Goal: Task Accomplishment & Management: Use online tool/utility

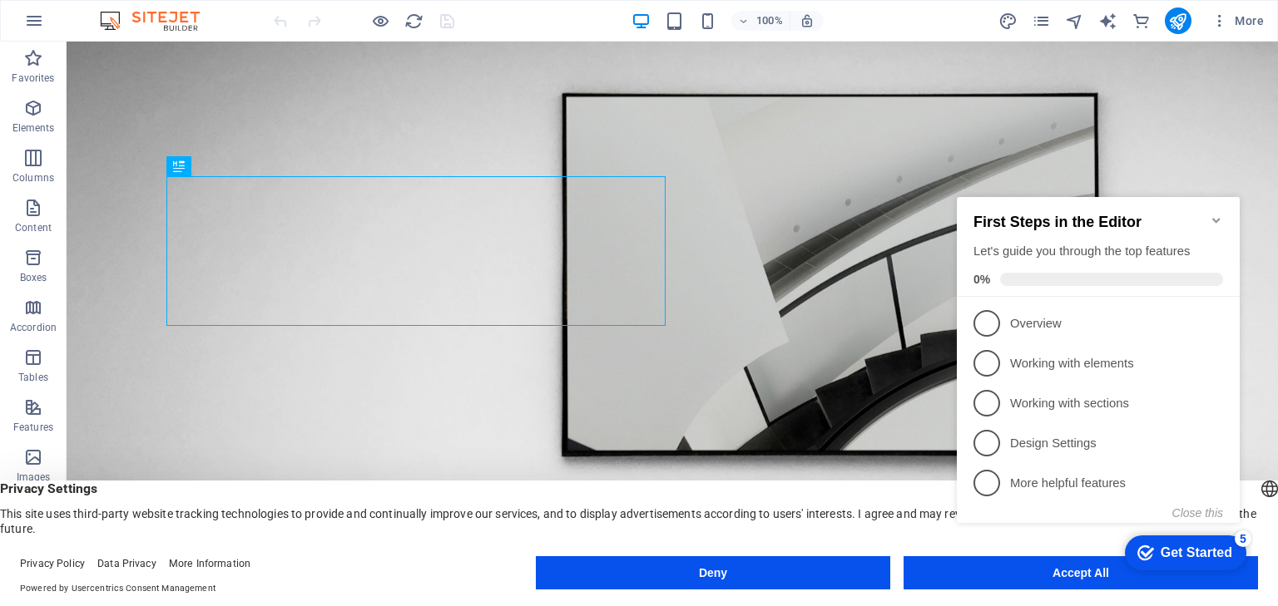
click at [1218, 218] on icon "Minimize checklist" at bounding box center [1215, 220] width 7 height 5
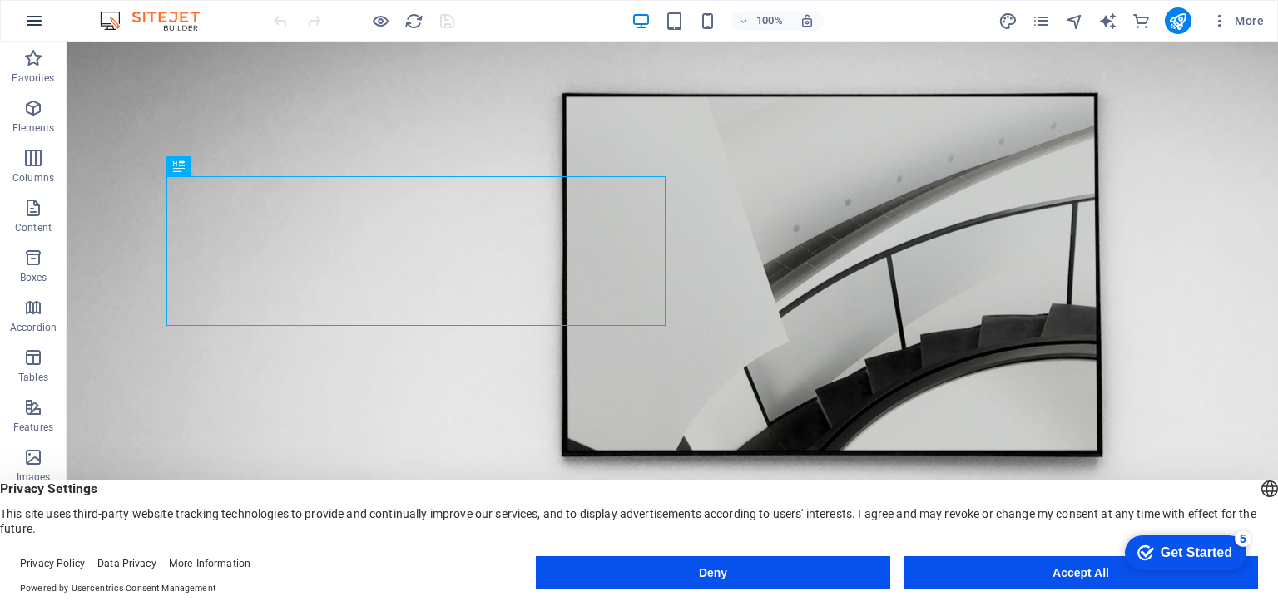
click at [33, 21] on icon "button" at bounding box center [34, 21] width 20 height 20
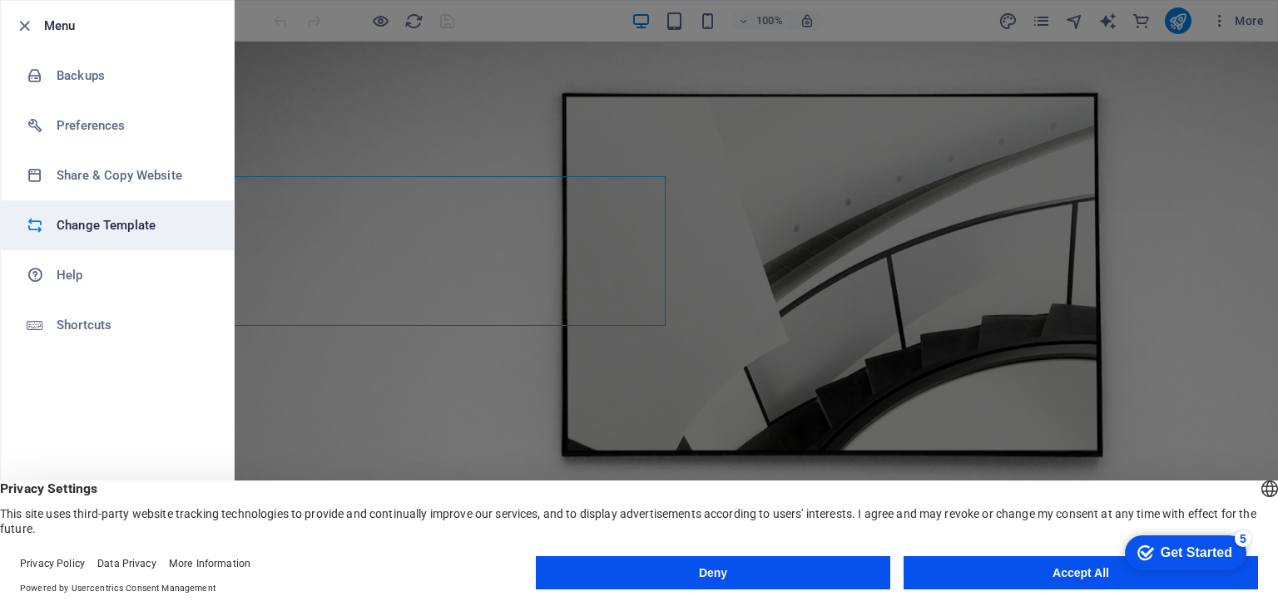
click at [117, 230] on h6 "Change Template" at bounding box center [134, 225] width 154 height 20
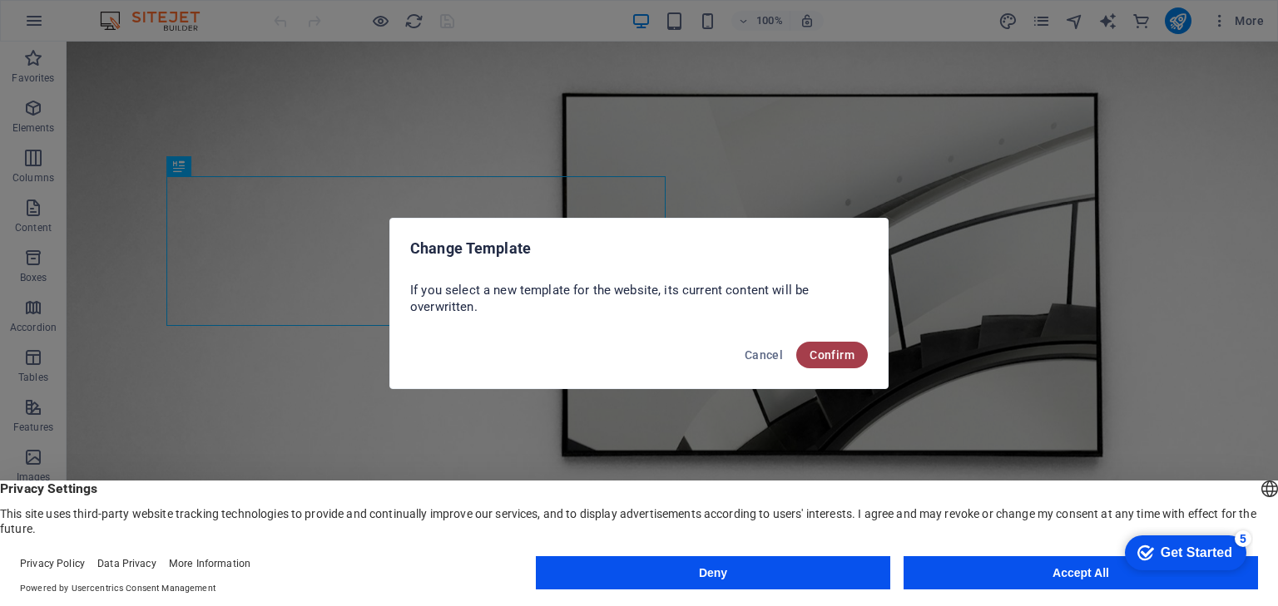
click at [832, 354] on span "Confirm" at bounding box center [831, 355] width 45 height 13
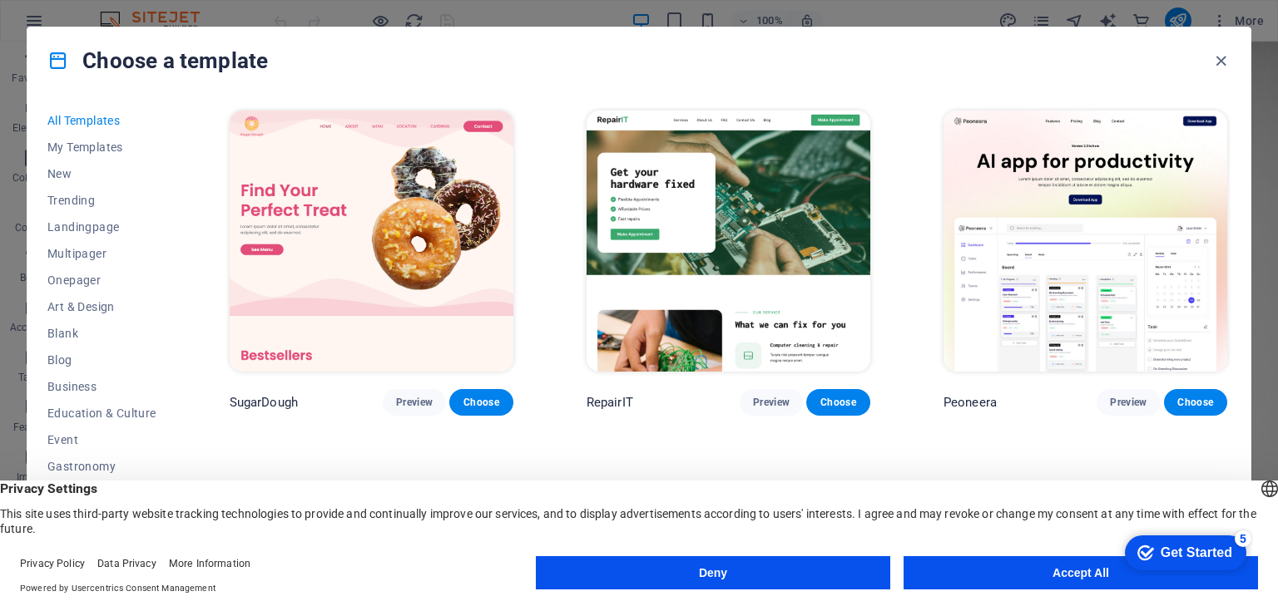
click at [1025, 581] on button "Accept All" at bounding box center [1080, 573] width 354 height 33
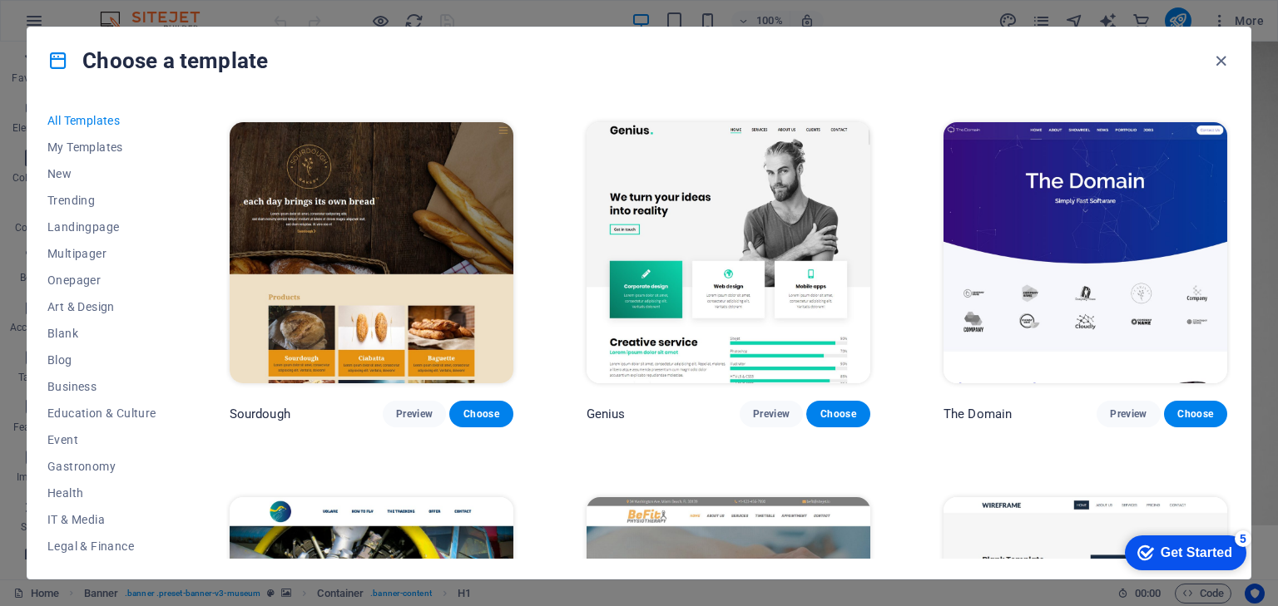
scroll to position [9816, 0]
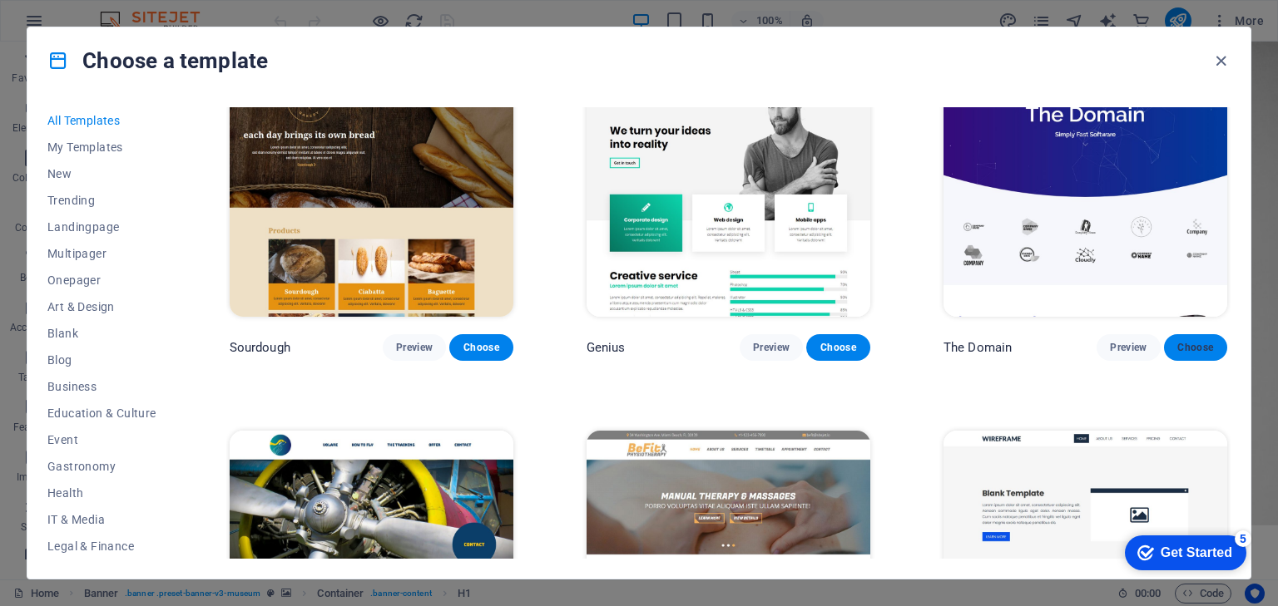
click at [1204, 341] on span "Choose" at bounding box center [1195, 347] width 37 height 13
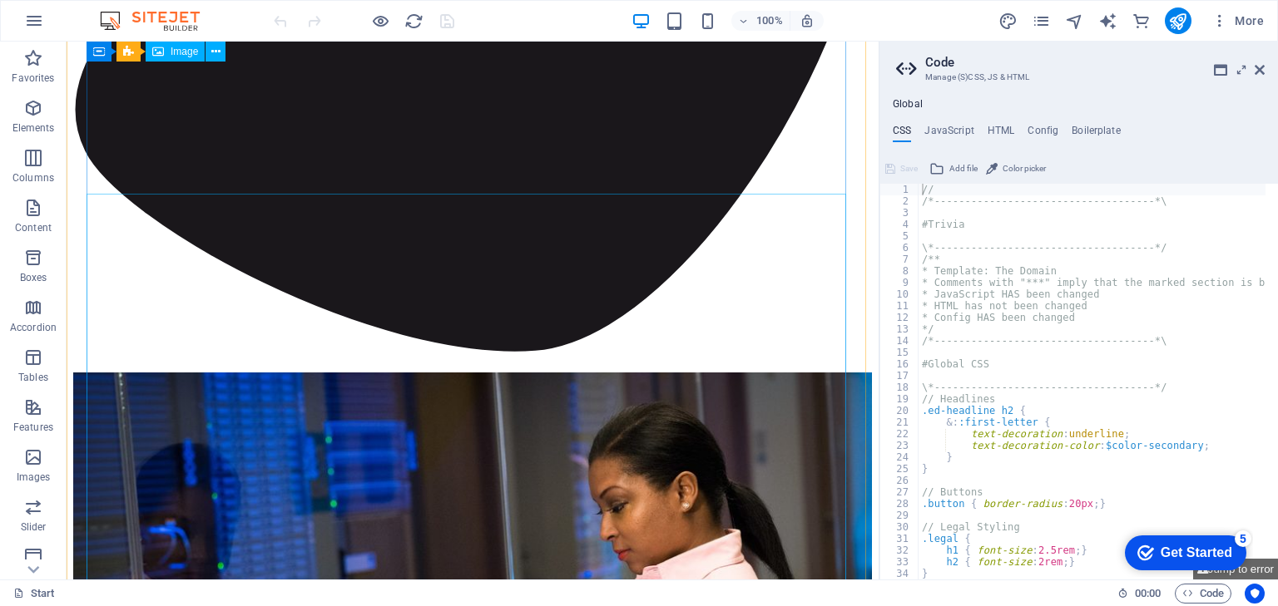
scroll to position [3244, 0]
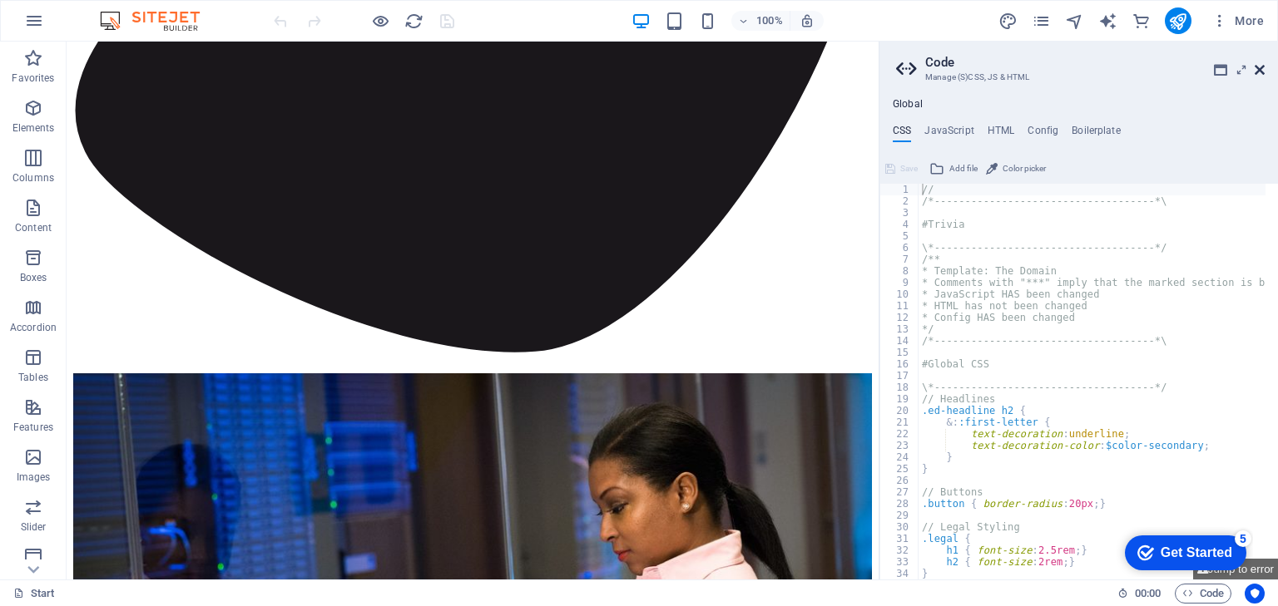
click at [1261, 67] on icon at bounding box center [1259, 69] width 10 height 13
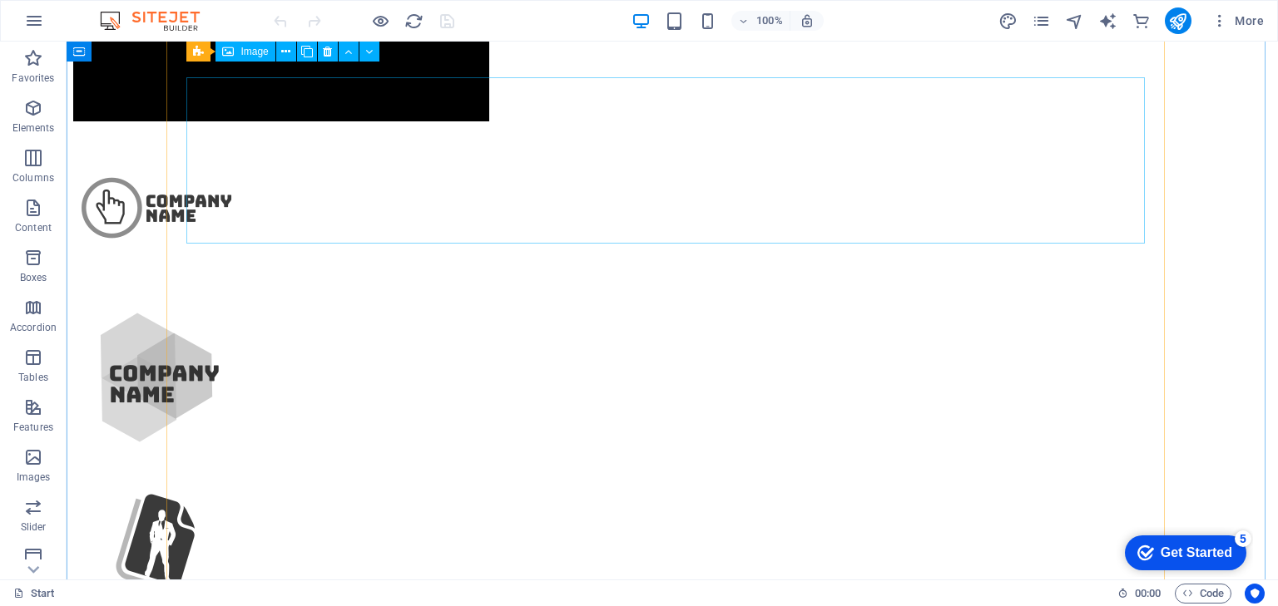
scroll to position [998, 0]
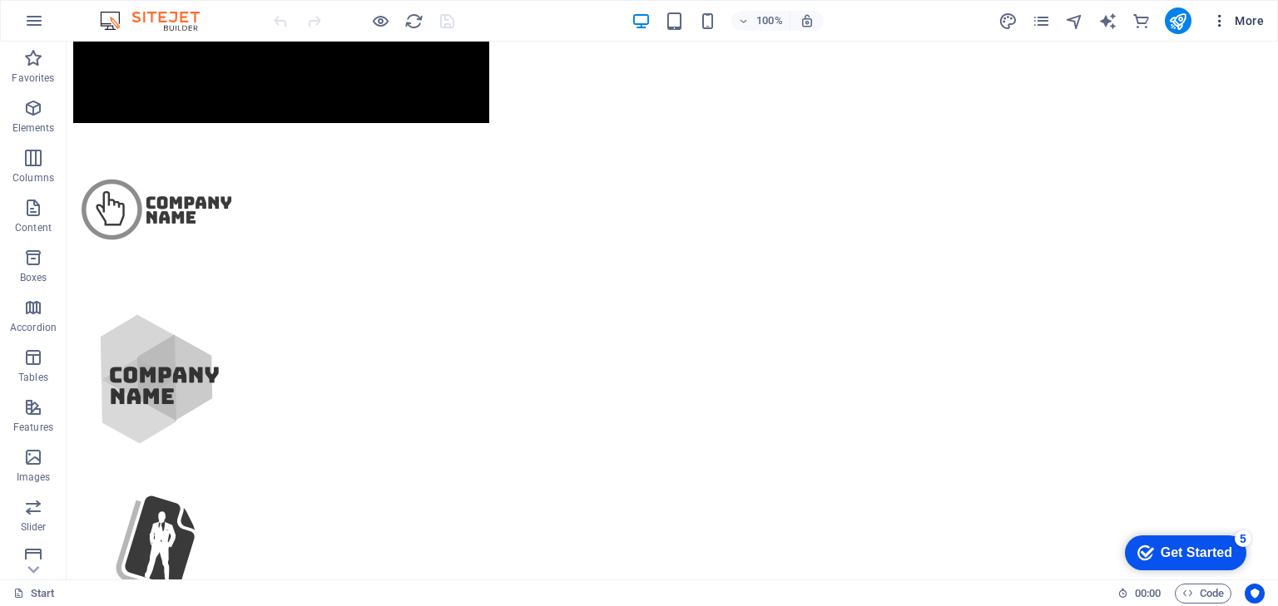
click at [1222, 25] on icon "button" at bounding box center [1219, 20] width 17 height 17
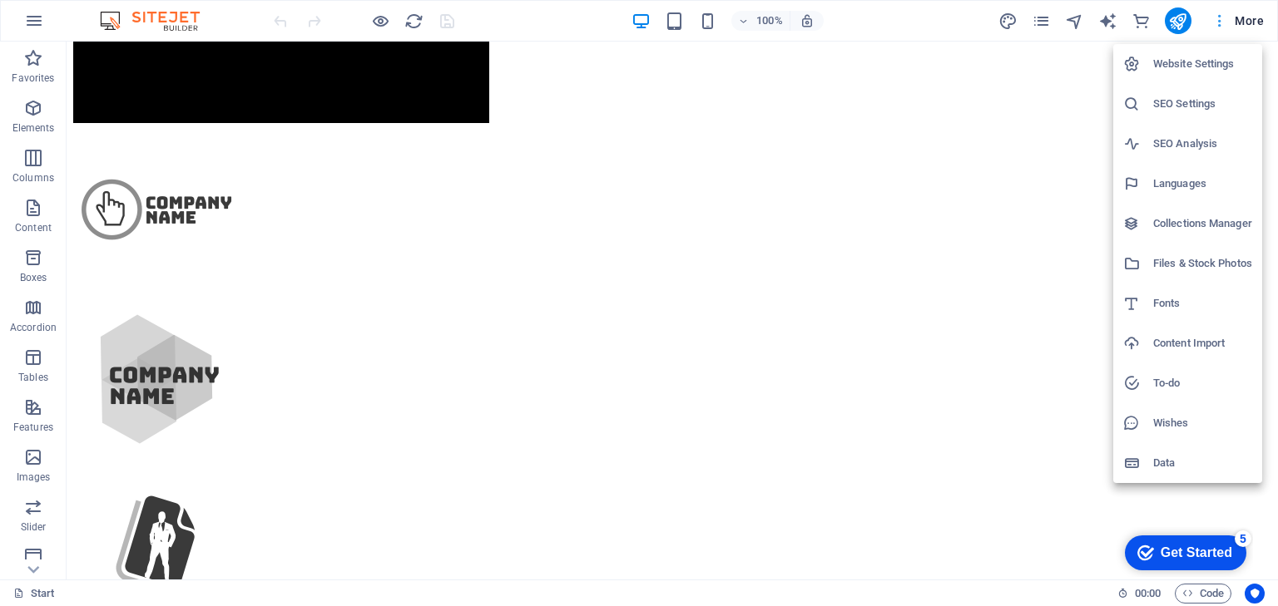
click at [1222, 25] on div at bounding box center [639, 303] width 1278 height 606
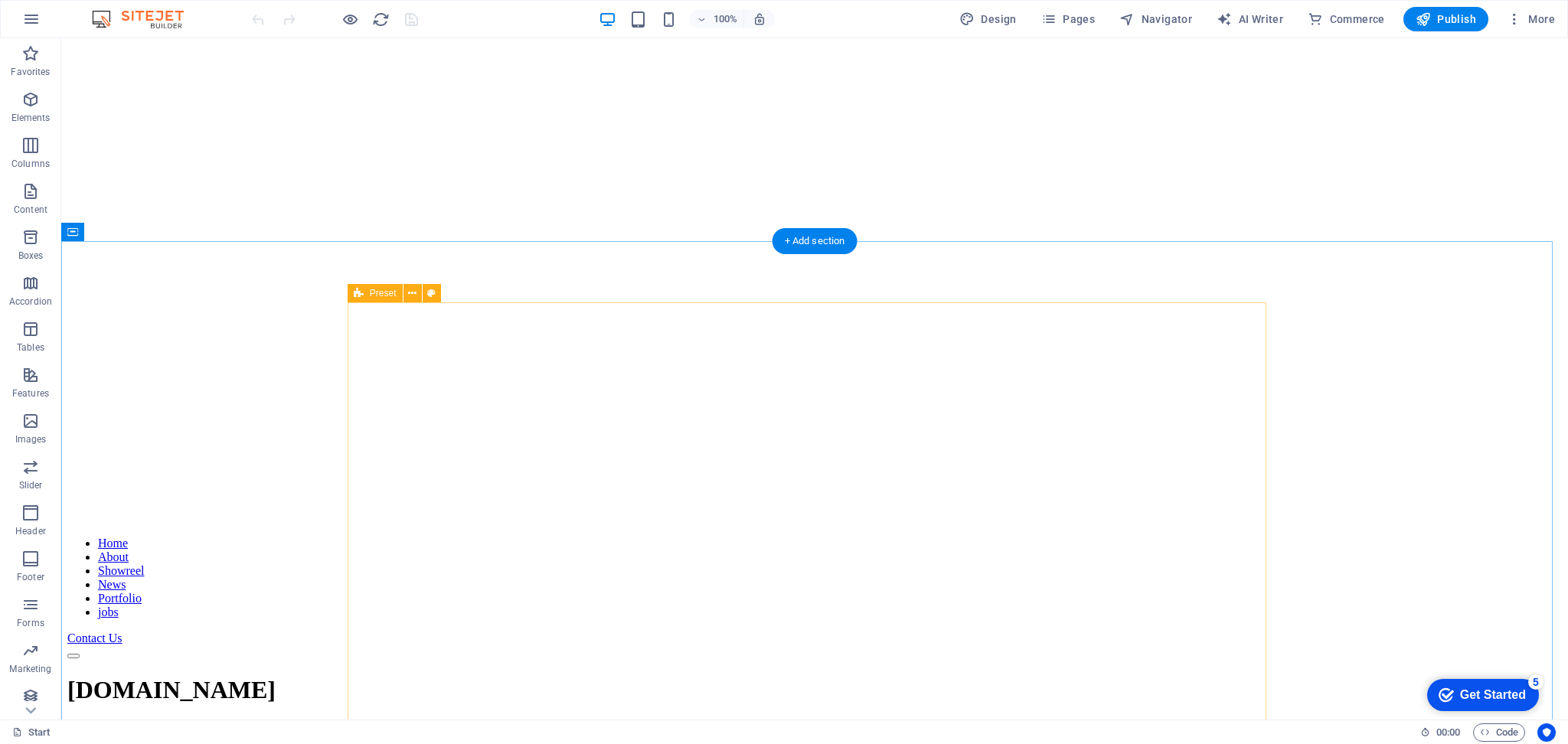
scroll to position [0, 0]
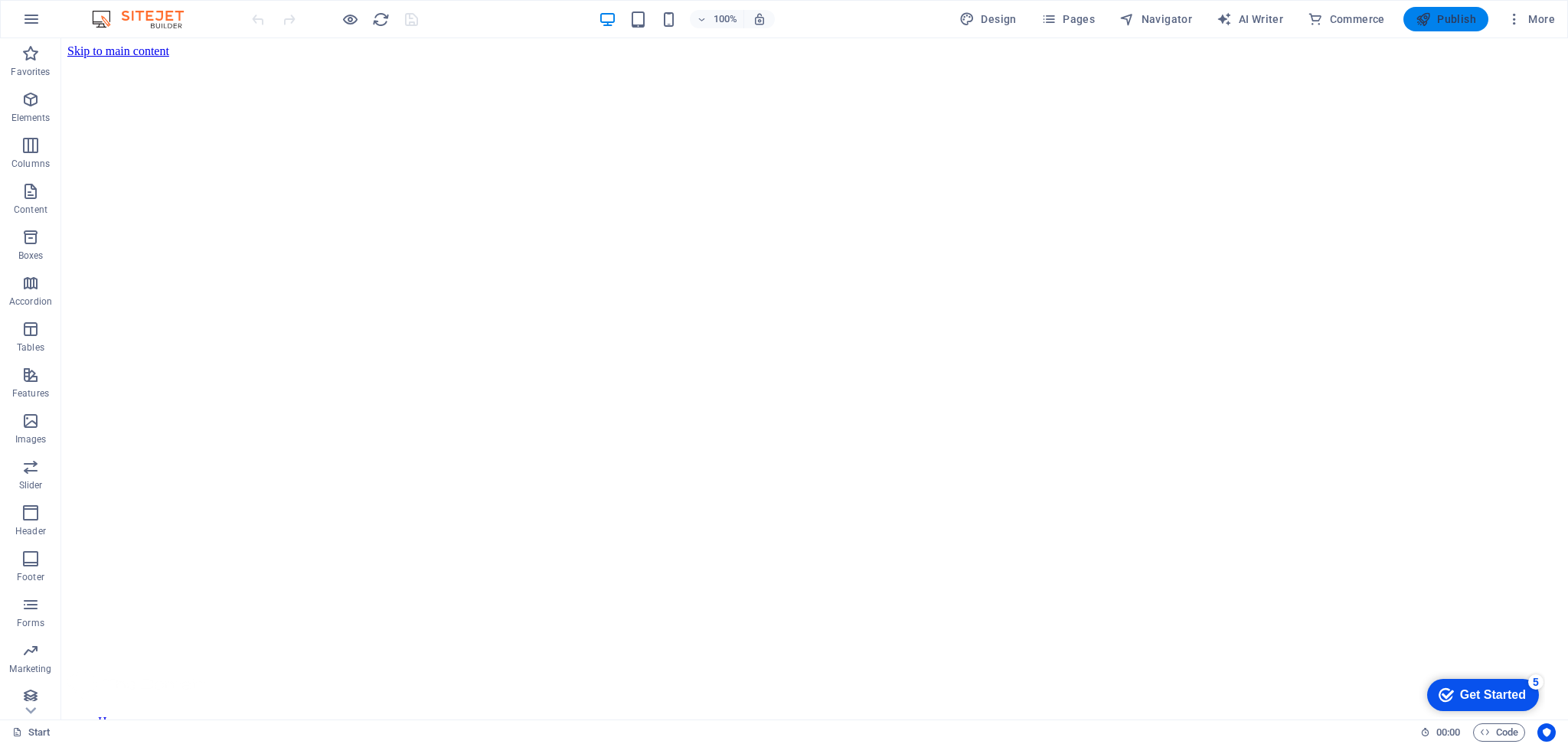
click at [1175, 22] on span "Publish" at bounding box center [1446, 18] width 61 height 16
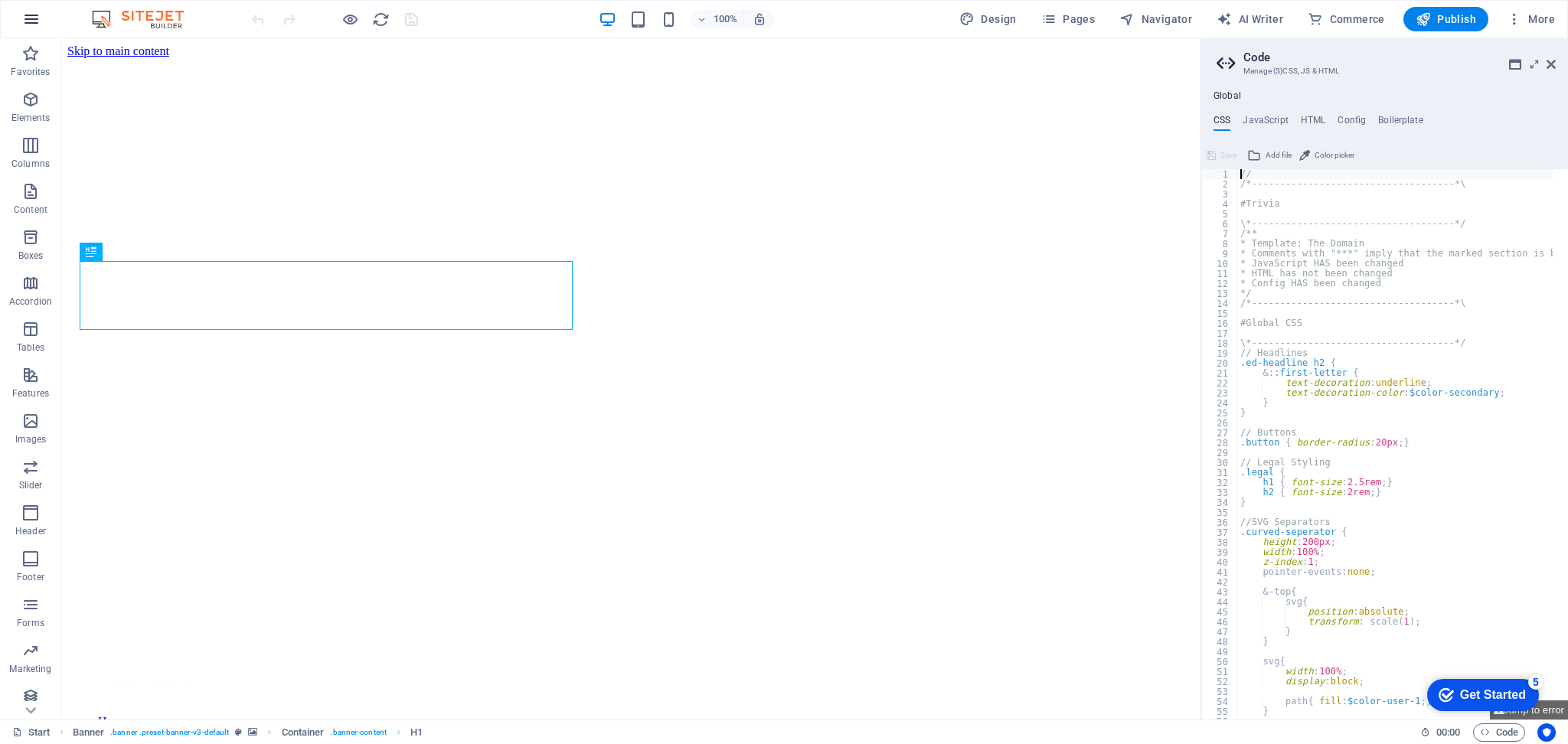
click at [29, 6] on button "button" at bounding box center [31, 19] width 37 height 37
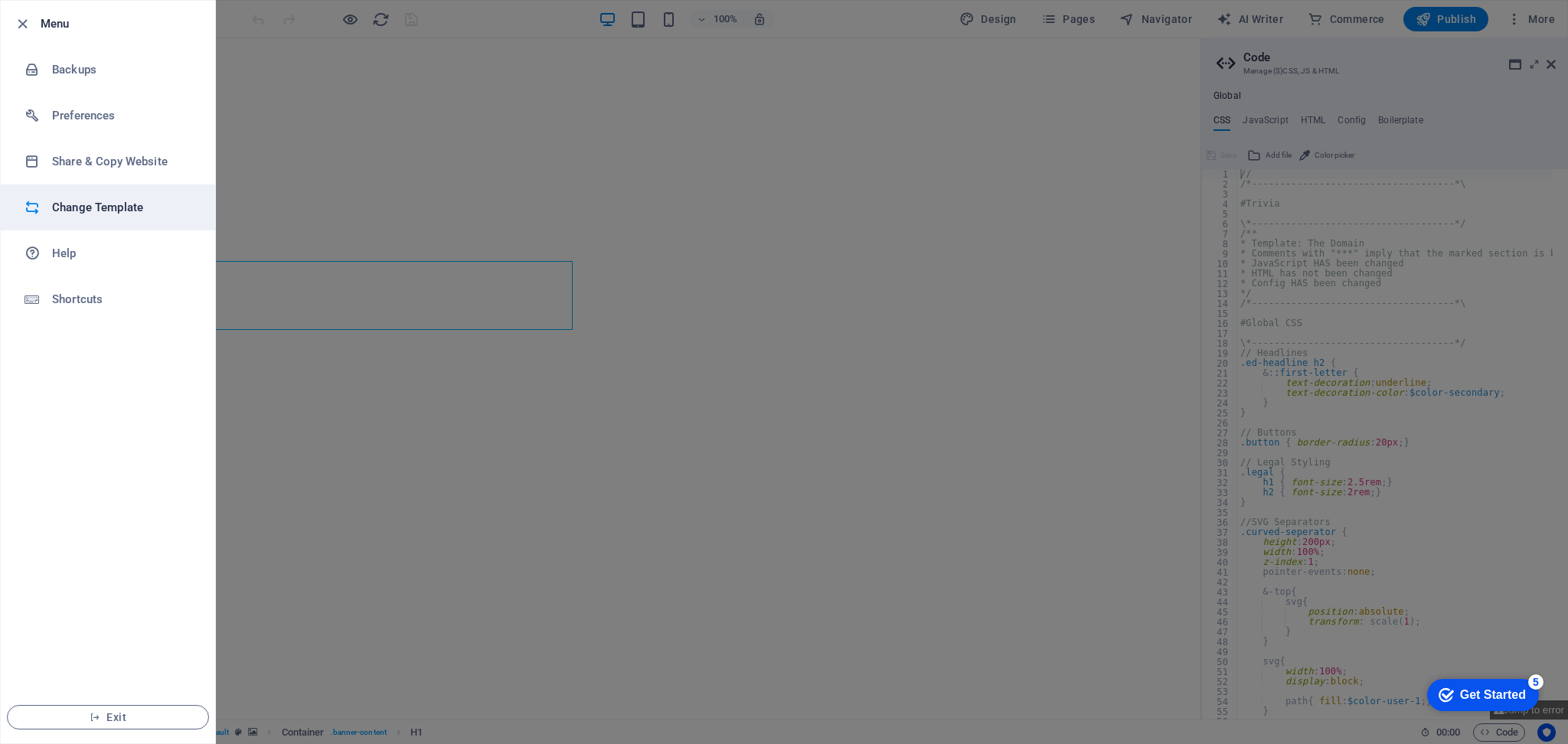
click at [126, 207] on h6 "Change Template" at bounding box center [123, 207] width 142 height 18
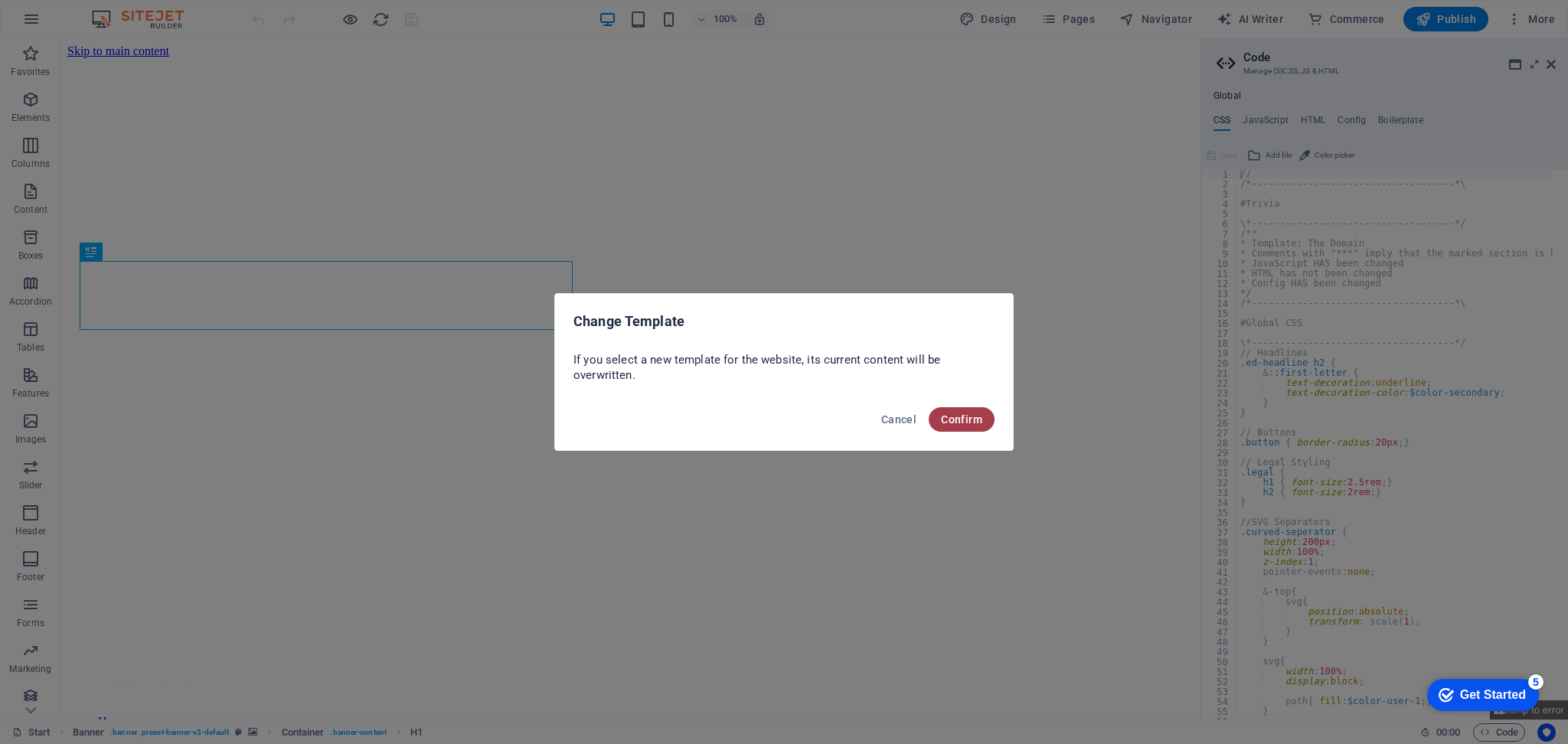
click at [963, 416] on span "Confirm" at bounding box center [961, 418] width 41 height 12
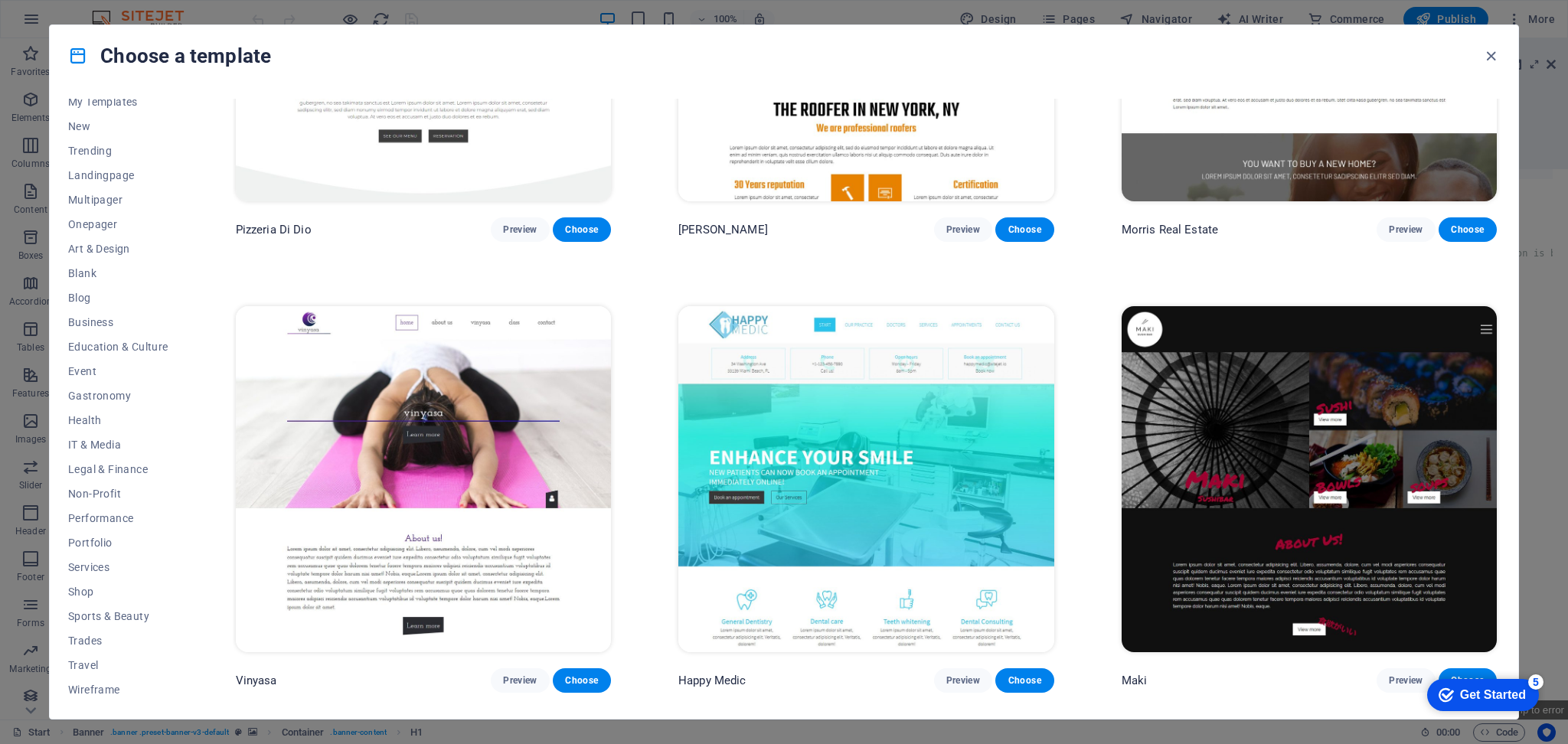
scroll to position [11745, 0]
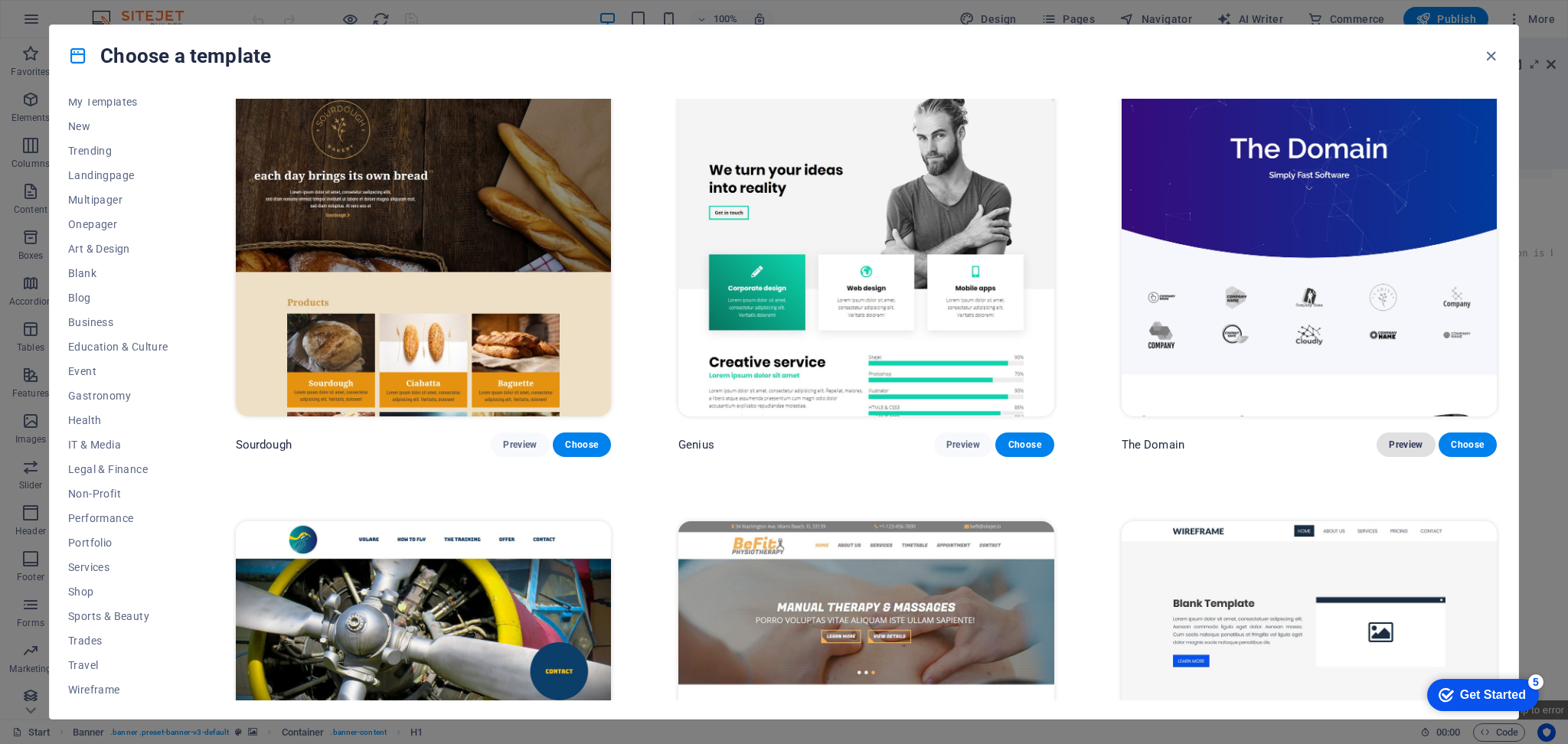
click at [1391, 439] on span "Preview" at bounding box center [1405, 444] width 34 height 12
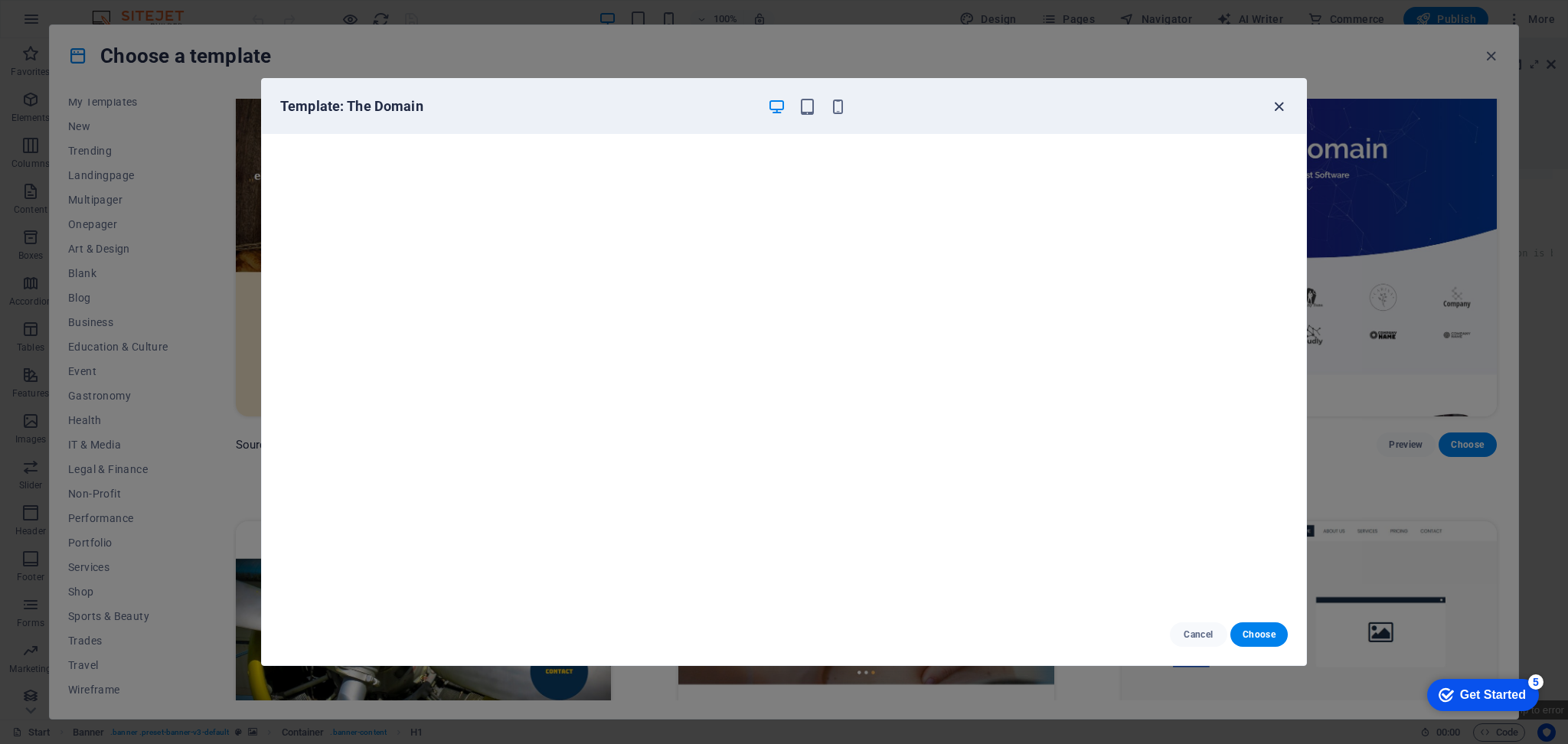
click at [1282, 102] on icon "button" at bounding box center [1278, 106] width 17 height 17
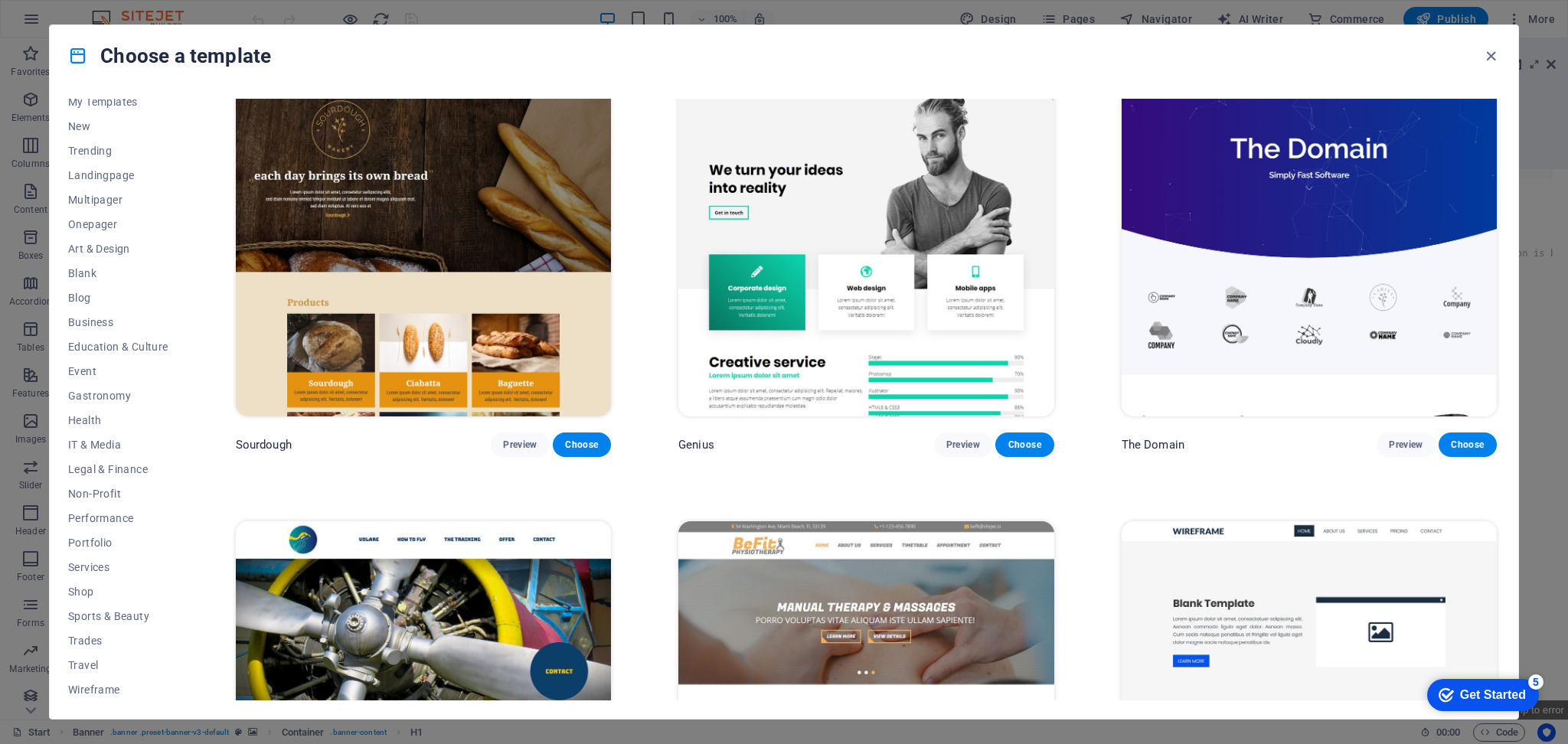
click at [1270, 432] on div "The Domain Preview Choose" at bounding box center [1309, 444] width 375 height 25
click at [1492, 54] on icon "button" at bounding box center [1490, 56] width 17 height 17
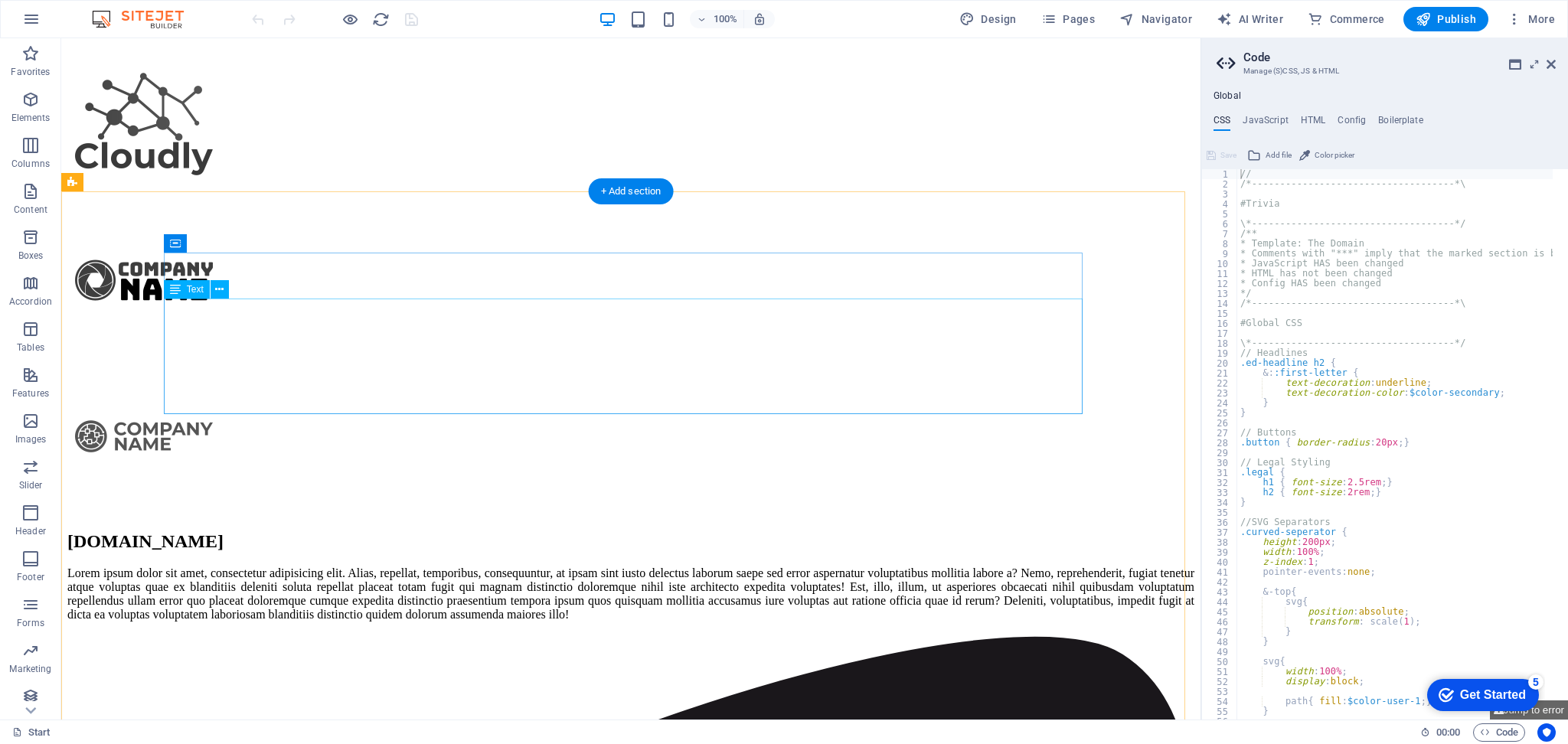
scroll to position [2142, 0]
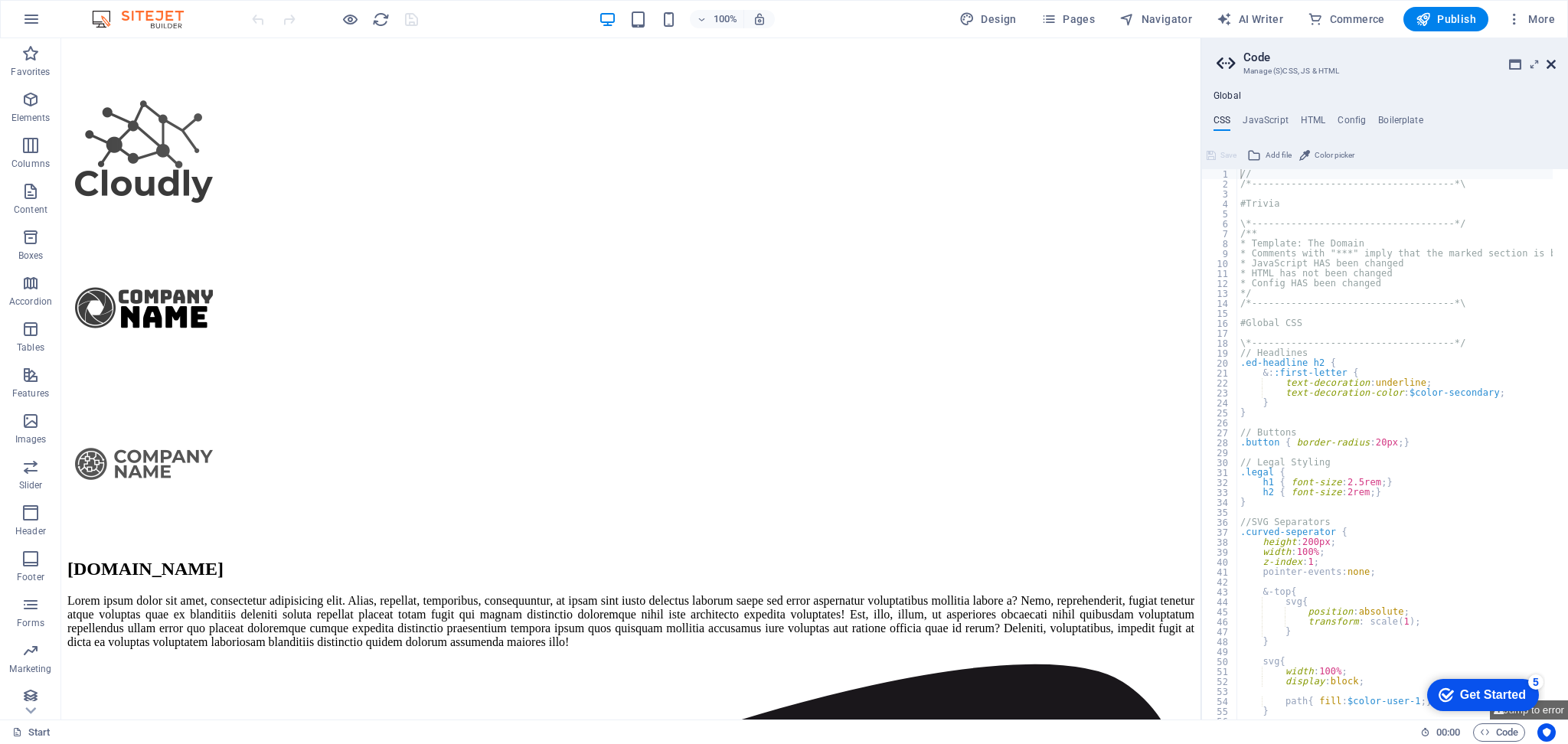
click at [1551, 66] on icon at bounding box center [1551, 63] width 9 height 12
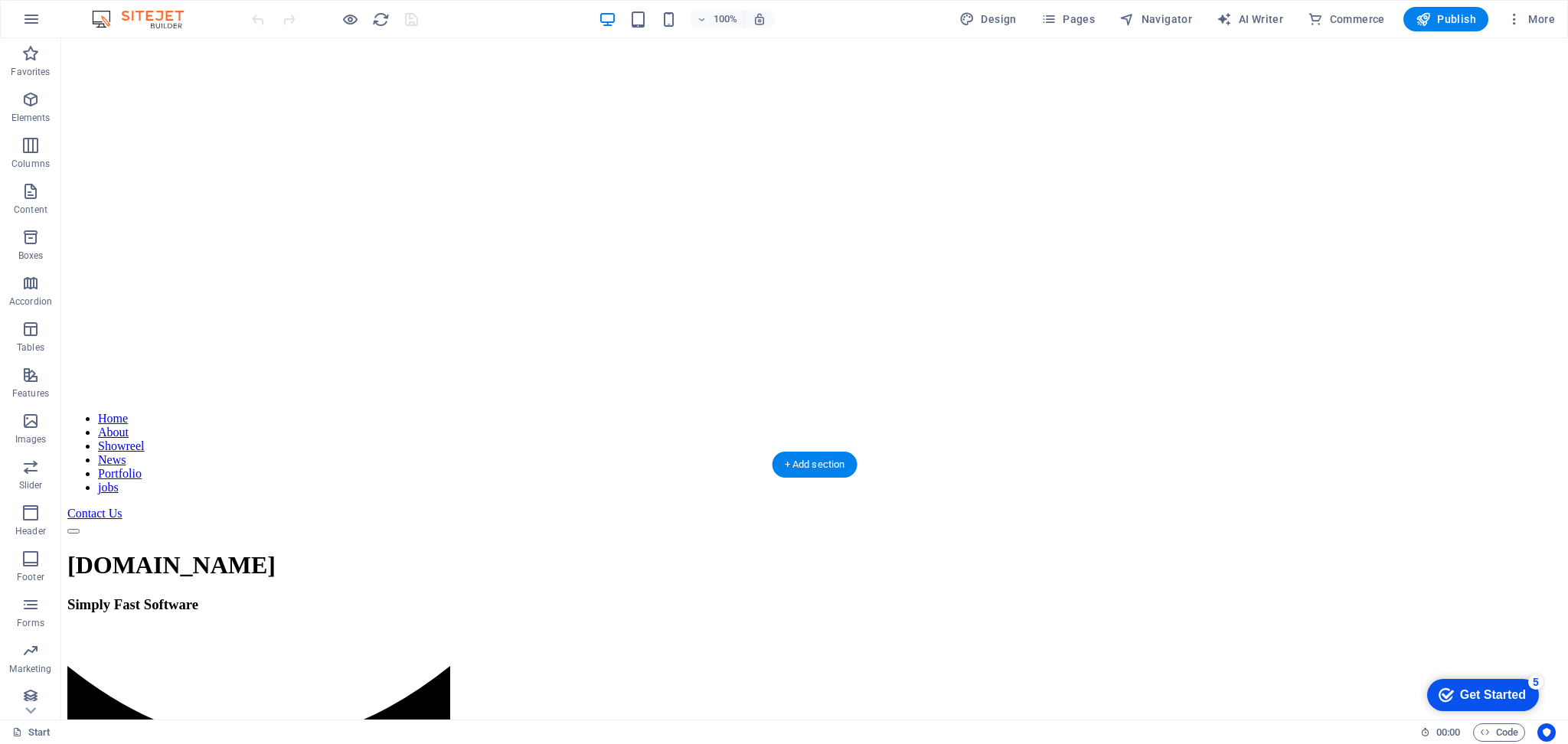
scroll to position [0, 0]
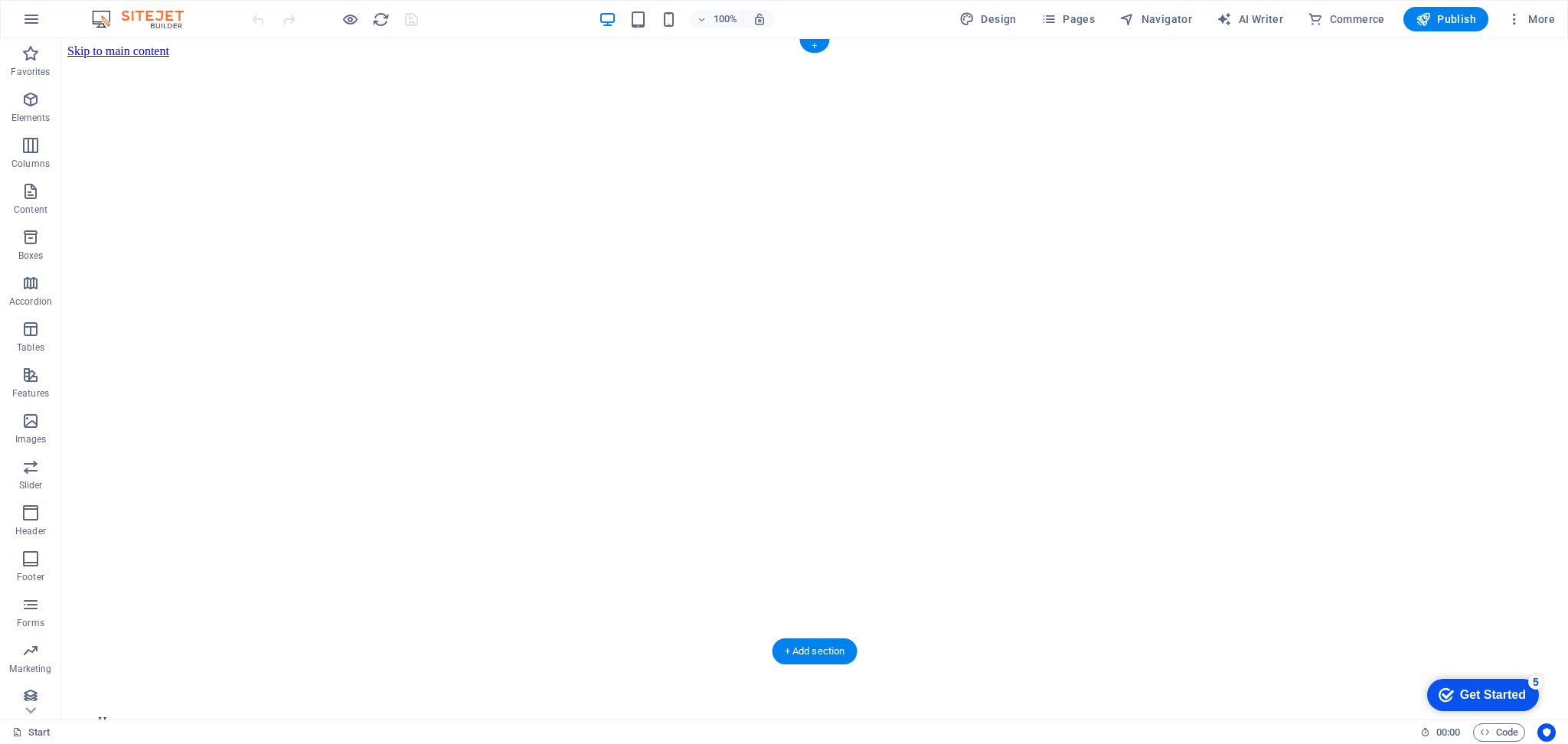
click at [813, 58] on div at bounding box center [814, 58] width 1494 height 0
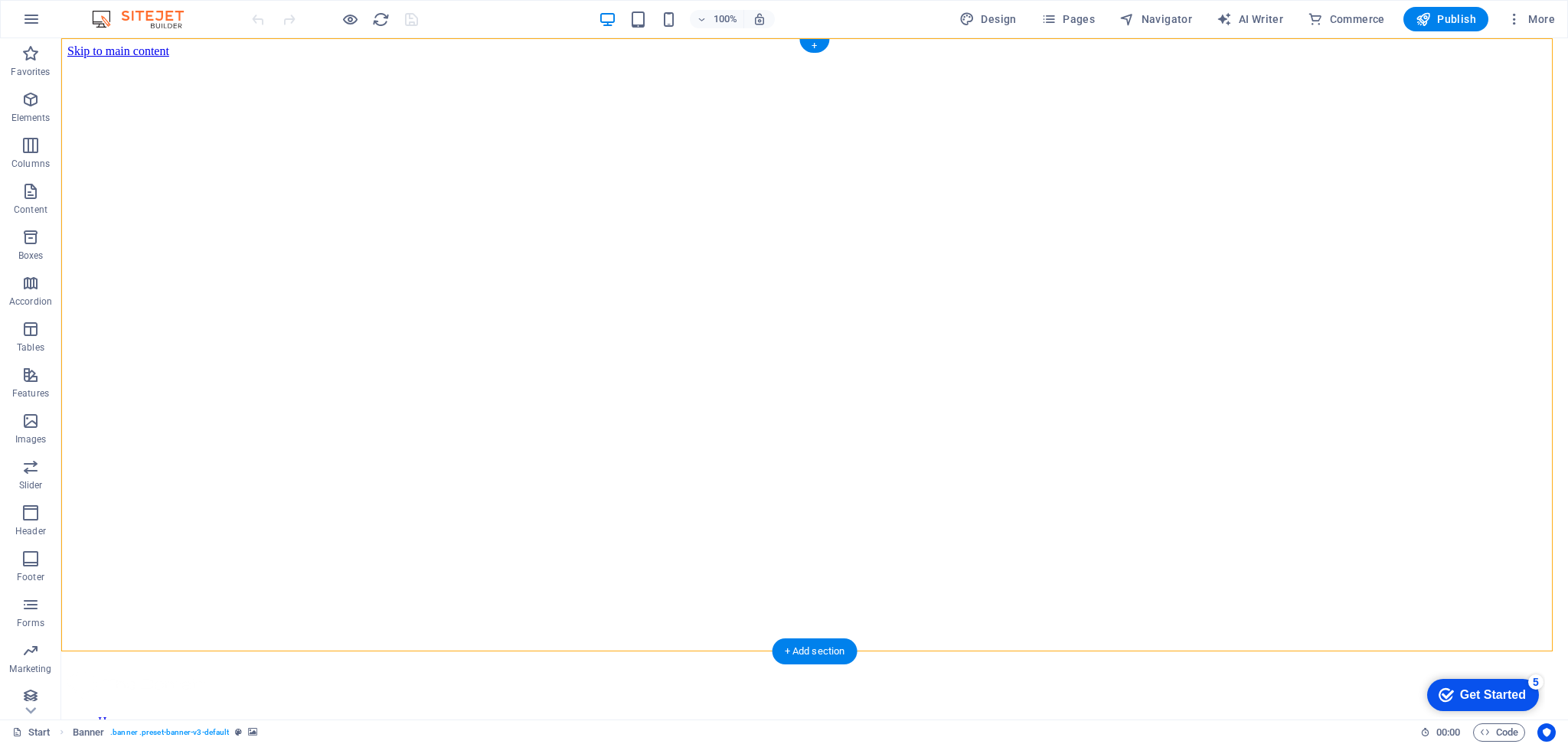
click at [772, 58] on div at bounding box center [814, 58] width 1494 height 0
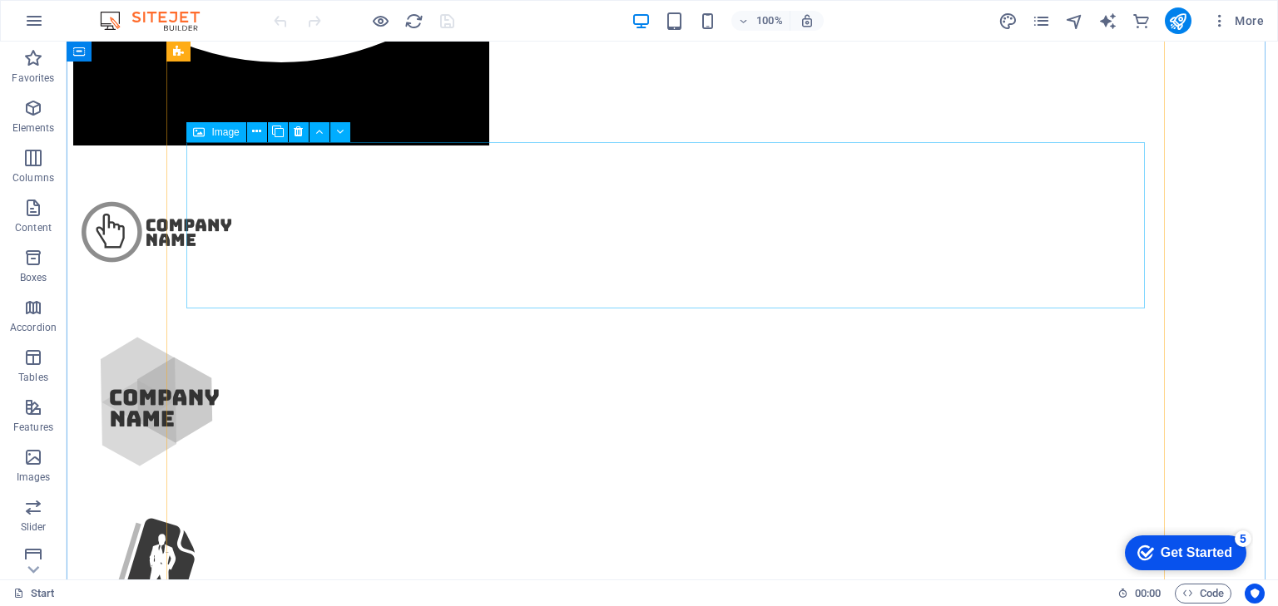
scroll to position [915, 0]
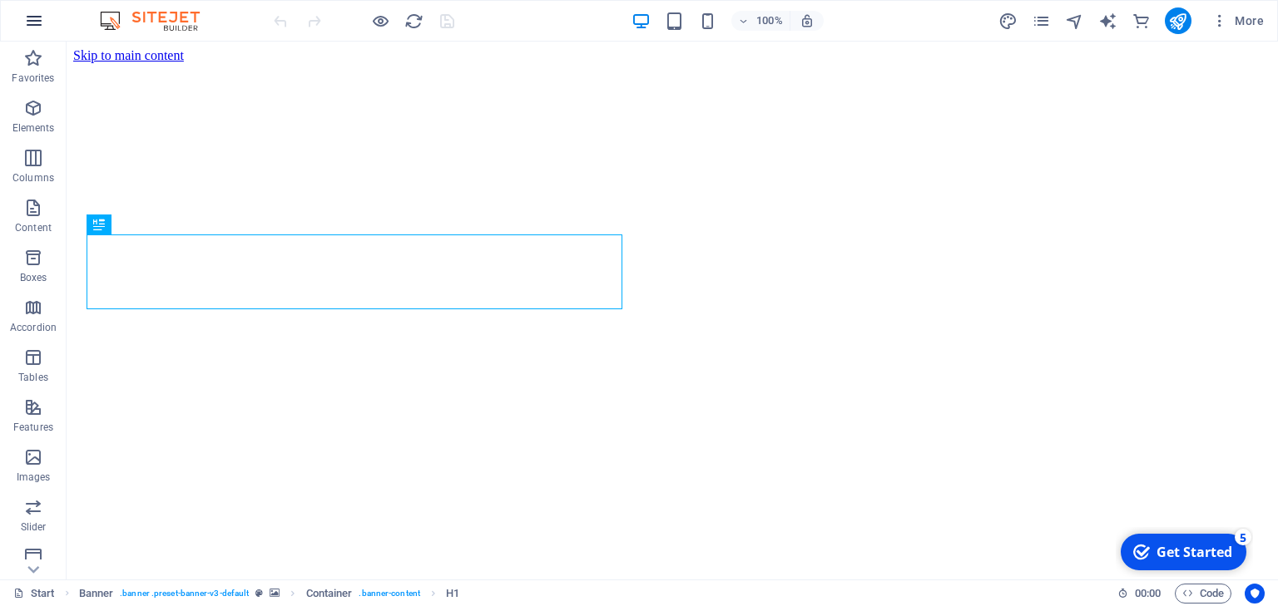
click at [38, 22] on icon "button" at bounding box center [34, 21] width 20 height 20
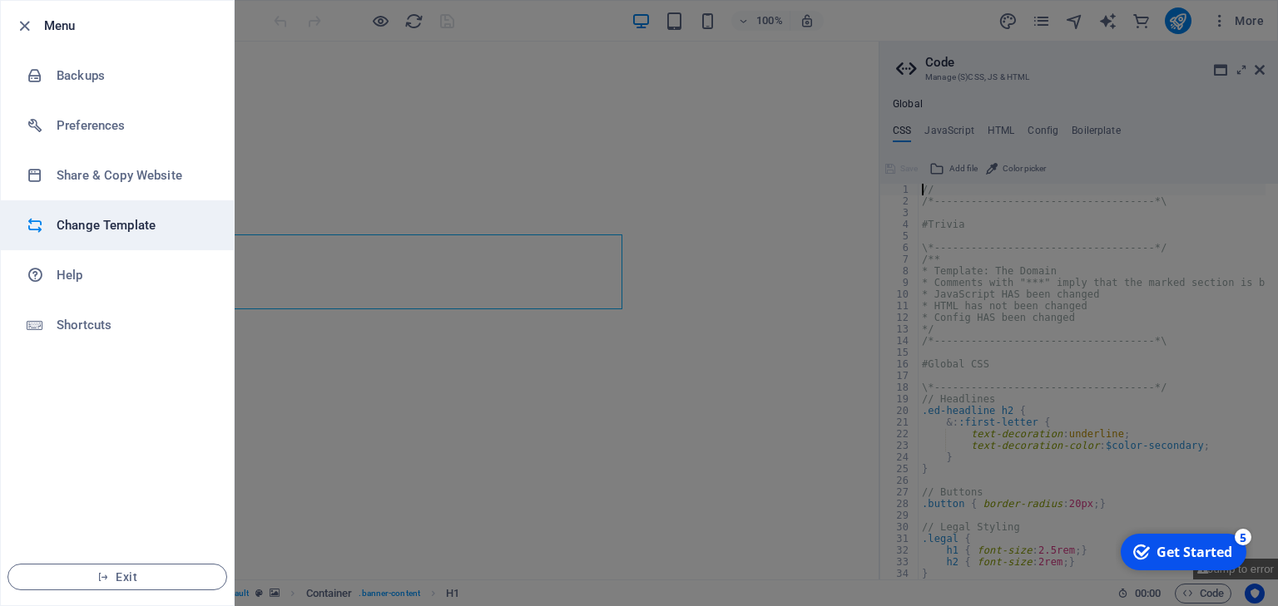
click at [135, 215] on h6 "Change Template" at bounding box center [134, 225] width 154 height 20
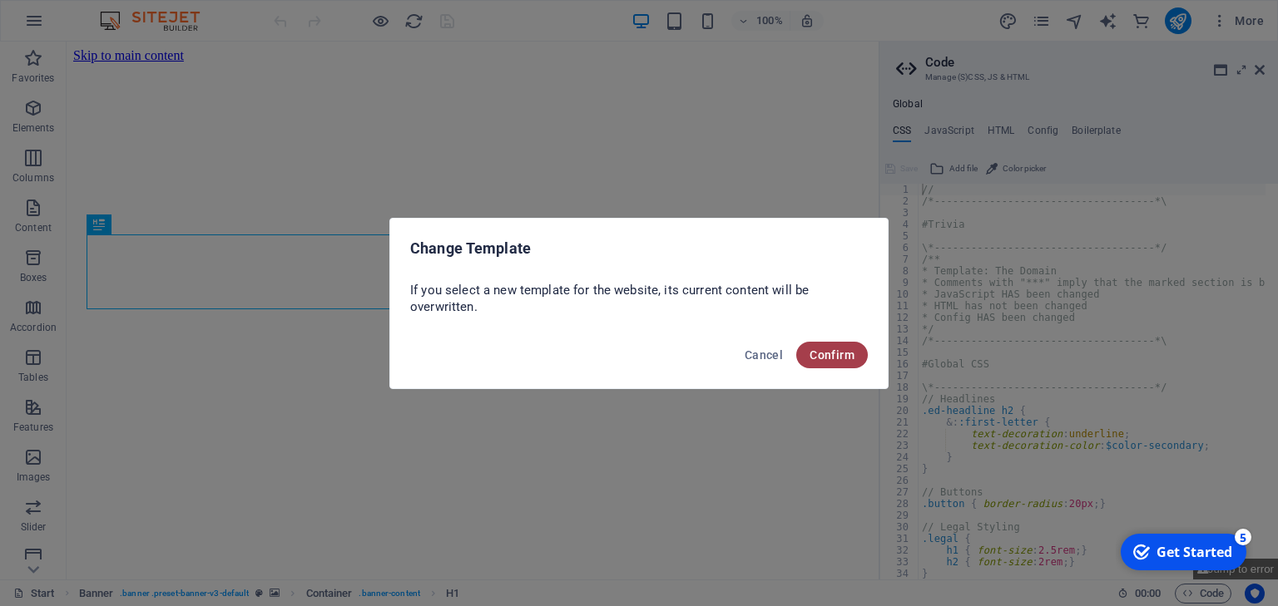
click at [834, 354] on span "Confirm" at bounding box center [831, 355] width 45 height 13
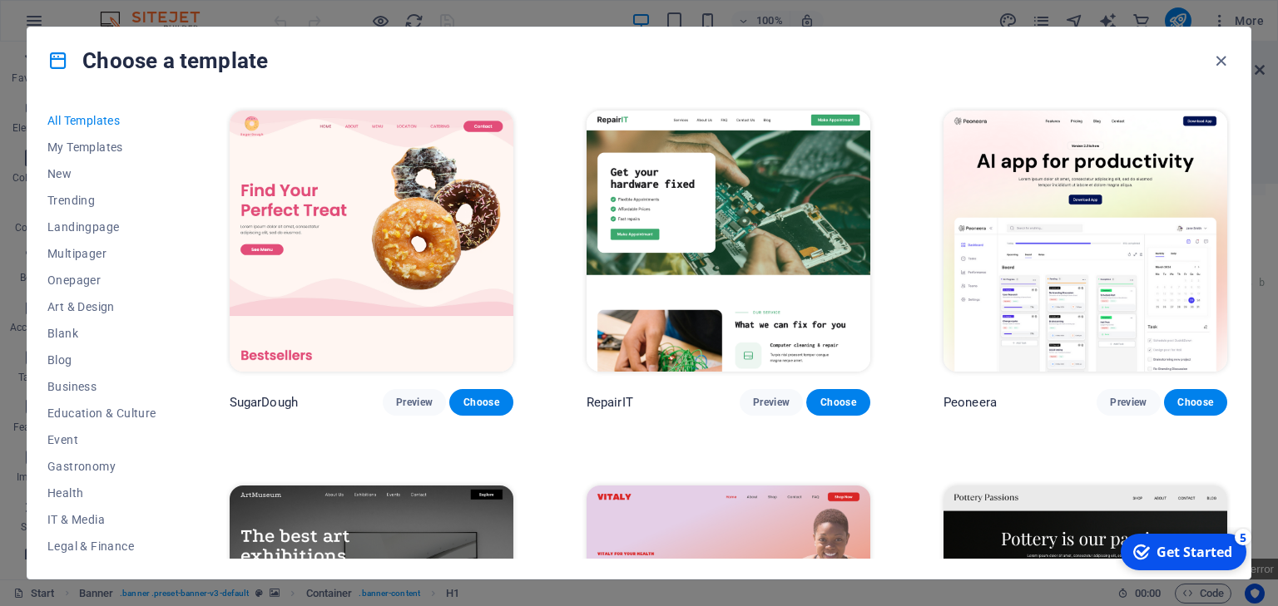
scroll to position [9768, 0]
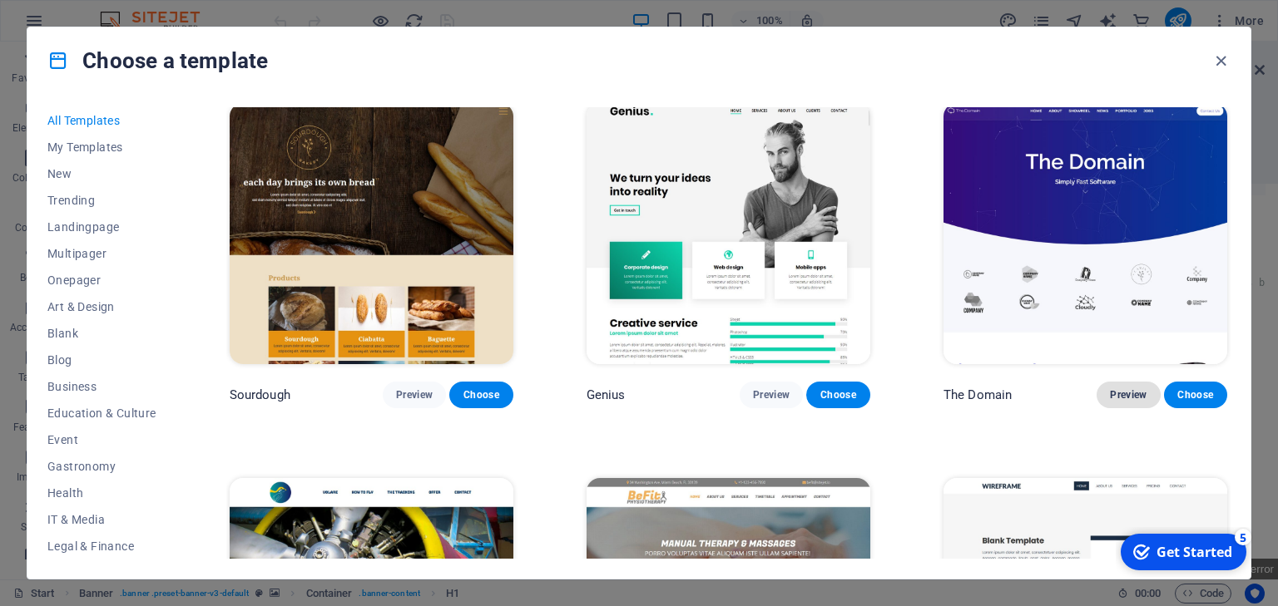
click at [1113, 388] on span "Preview" at bounding box center [1128, 394] width 37 height 13
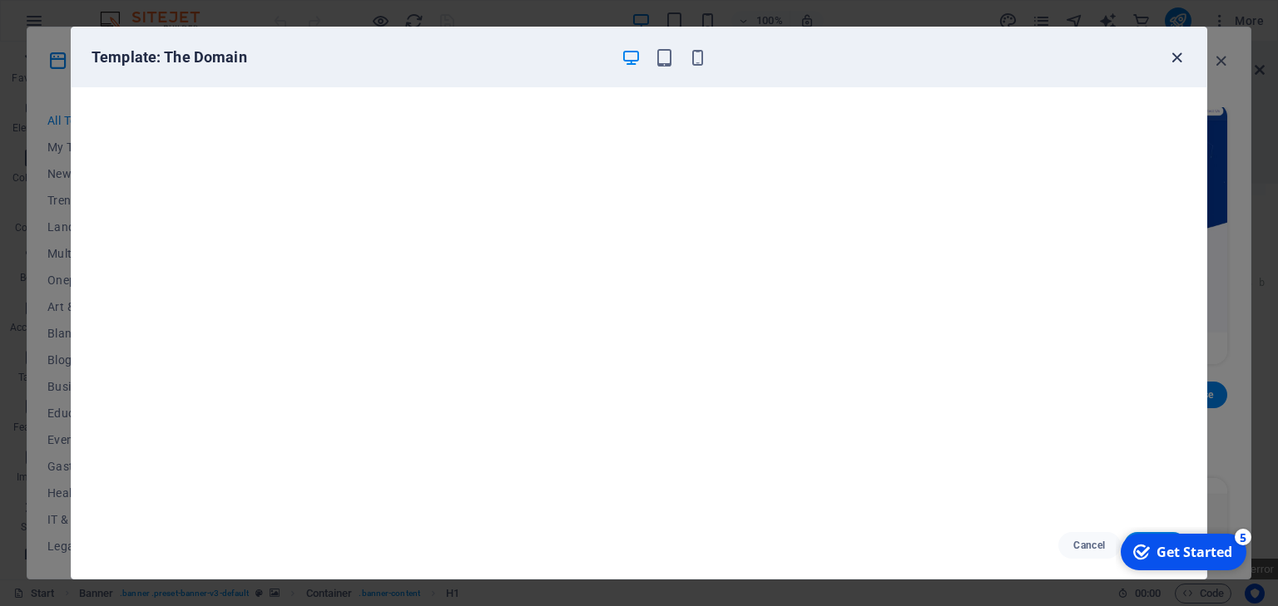
click at [1174, 62] on icon "button" at bounding box center [1176, 57] width 19 height 19
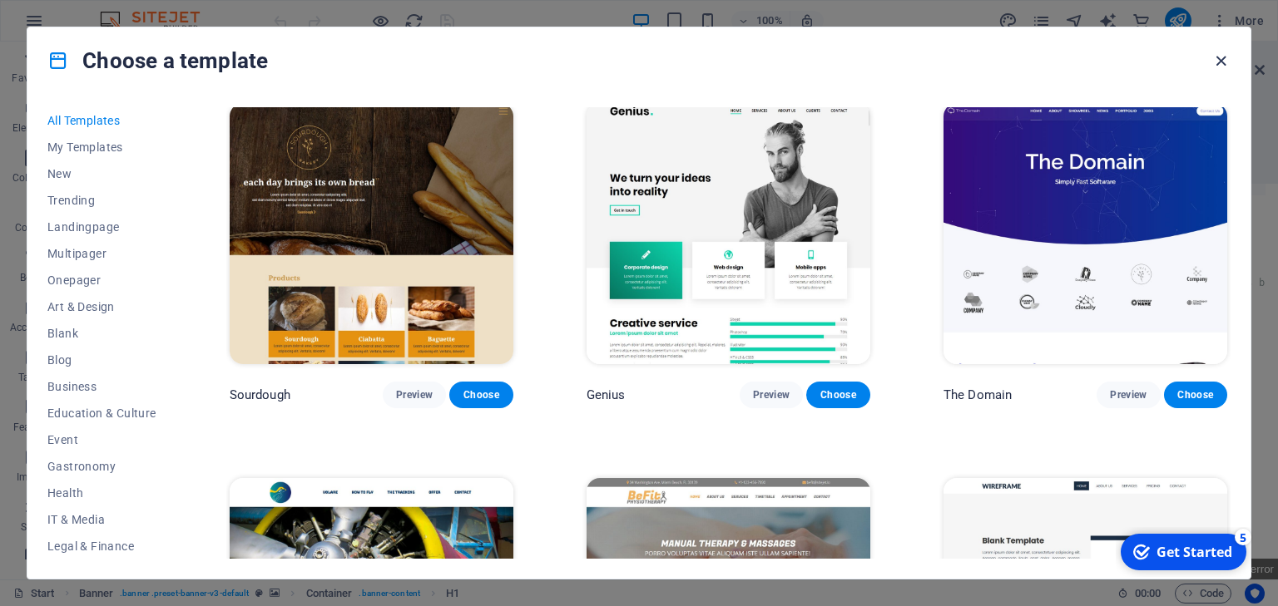
click at [1225, 62] on icon "button" at bounding box center [1220, 61] width 19 height 19
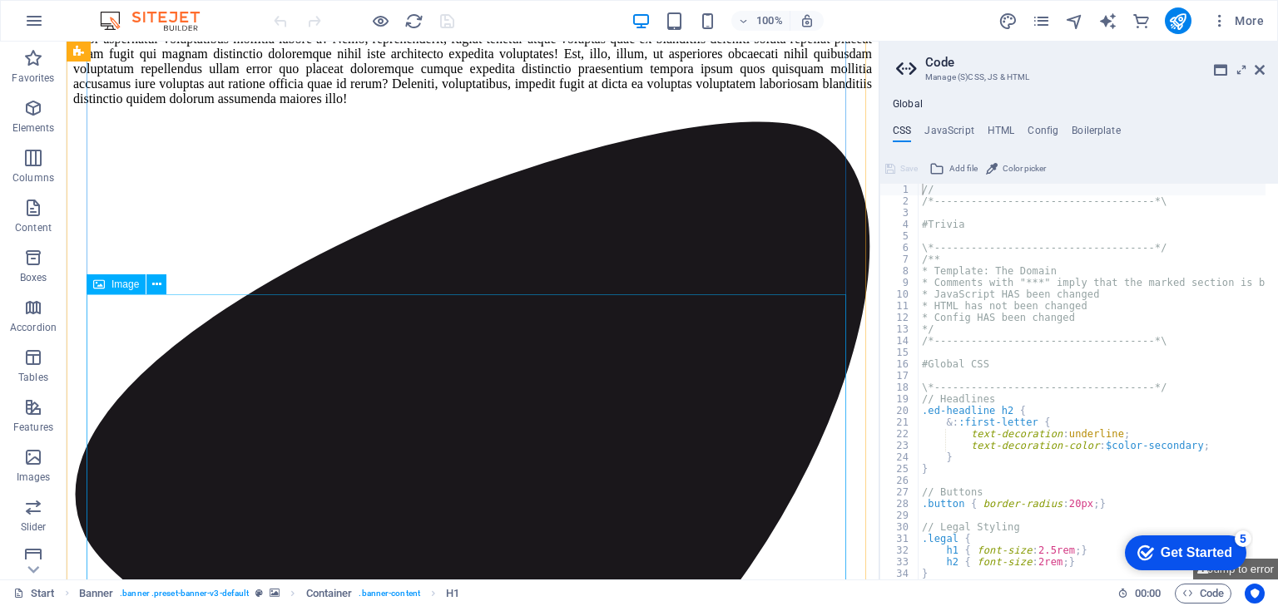
scroll to position [5823, 0]
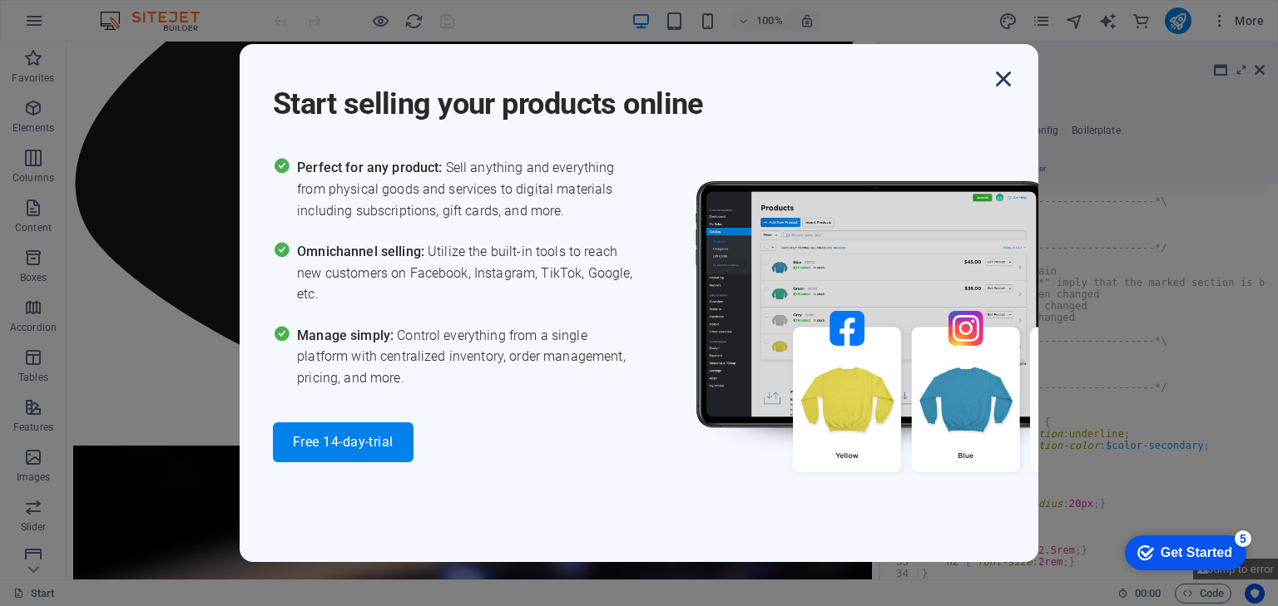
click at [1002, 74] on icon "button" at bounding box center [1003, 79] width 30 height 30
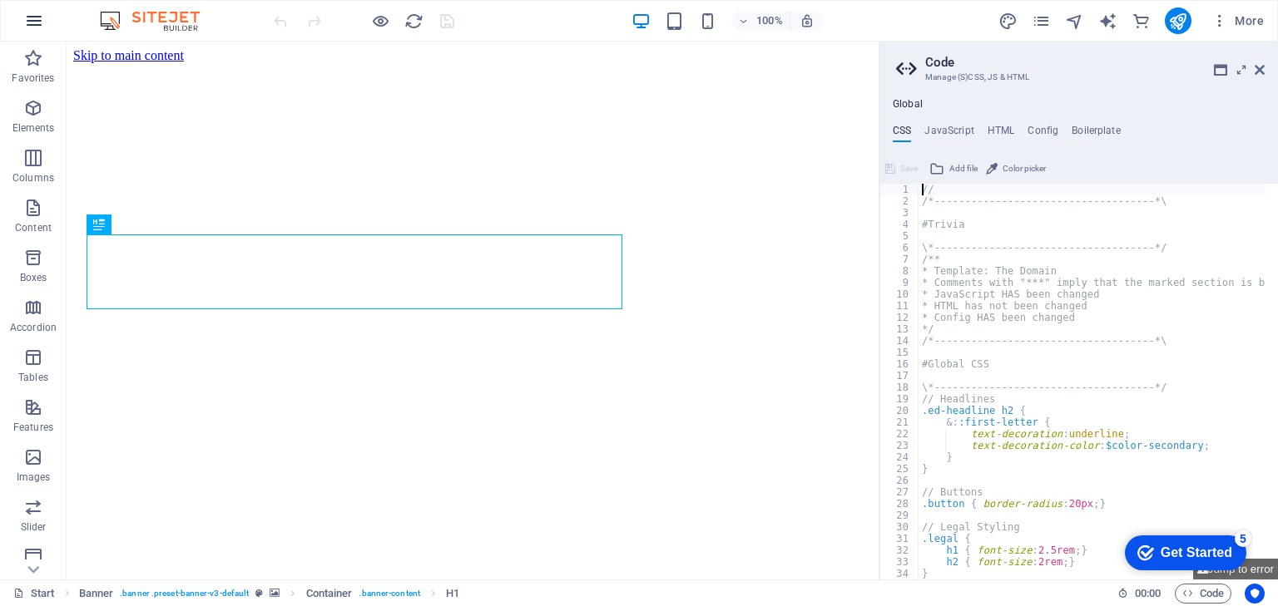
click at [31, 26] on icon "button" at bounding box center [34, 21] width 20 height 20
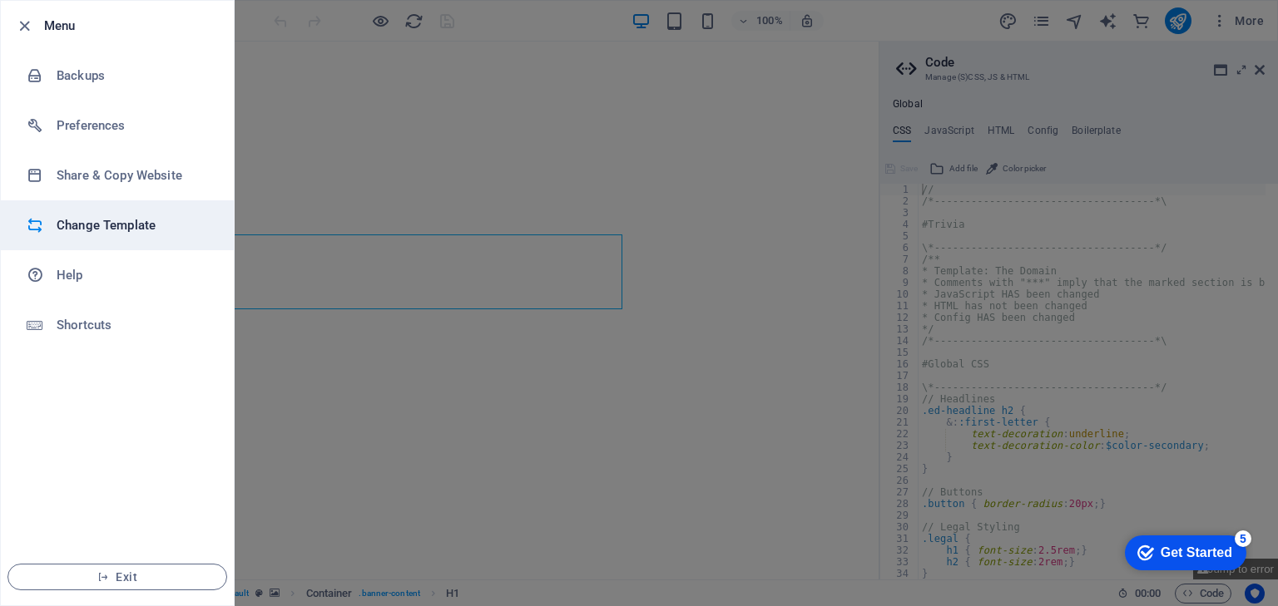
click at [121, 230] on h6 "Change Template" at bounding box center [134, 225] width 154 height 20
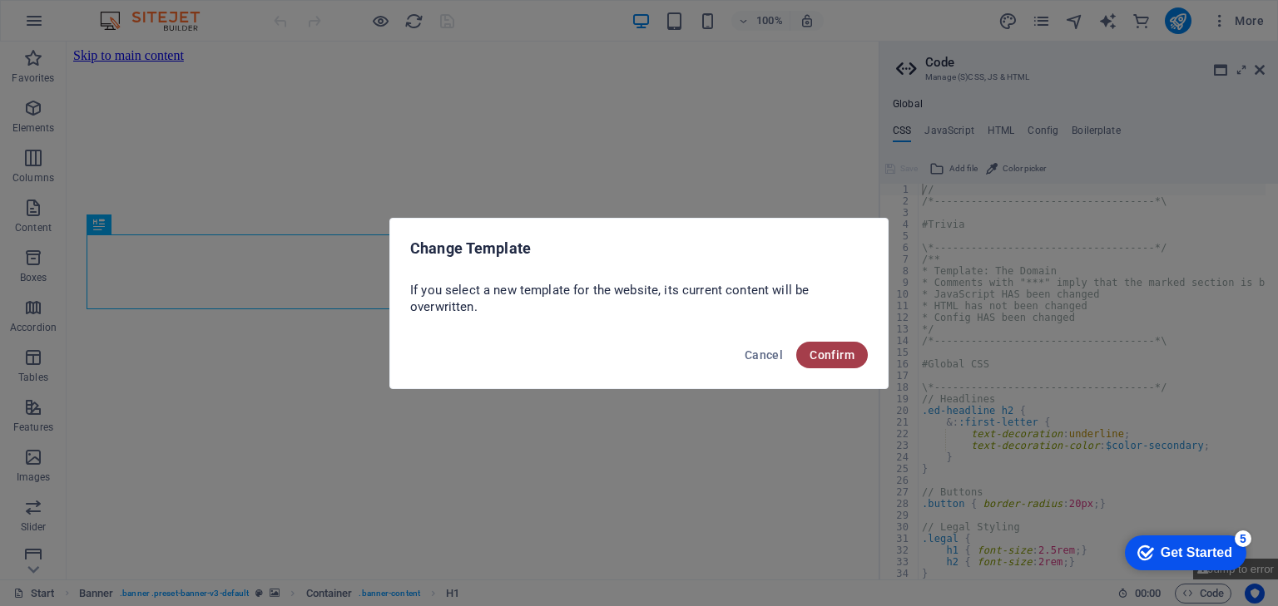
click at [827, 354] on span "Confirm" at bounding box center [831, 355] width 45 height 13
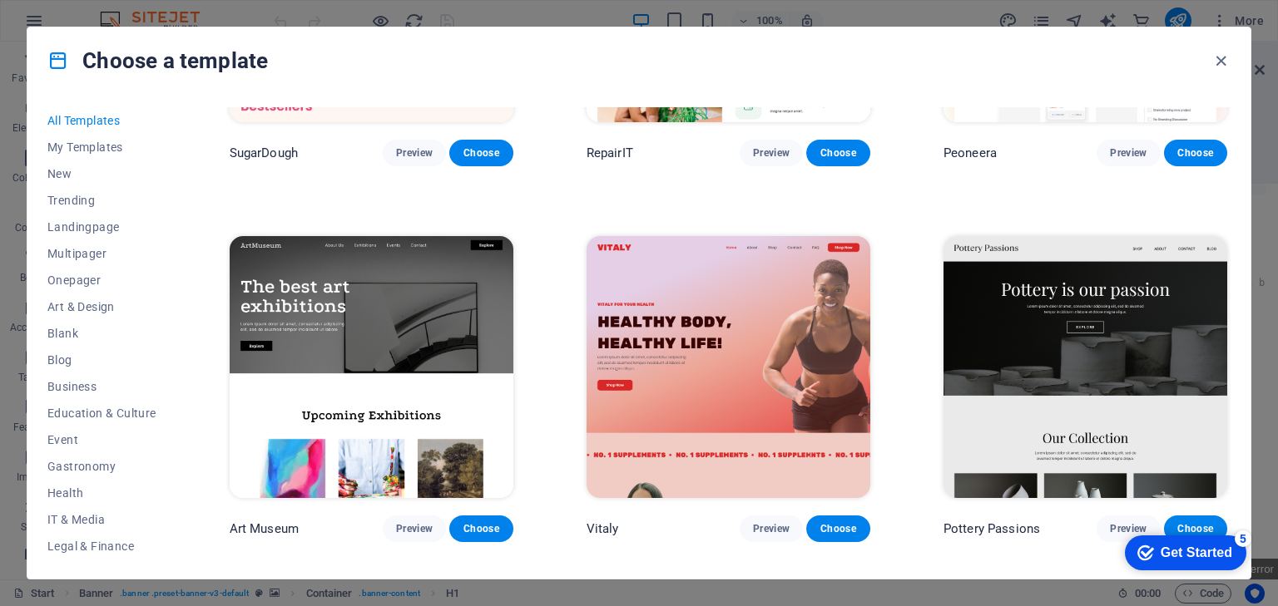
scroll to position [9768, 0]
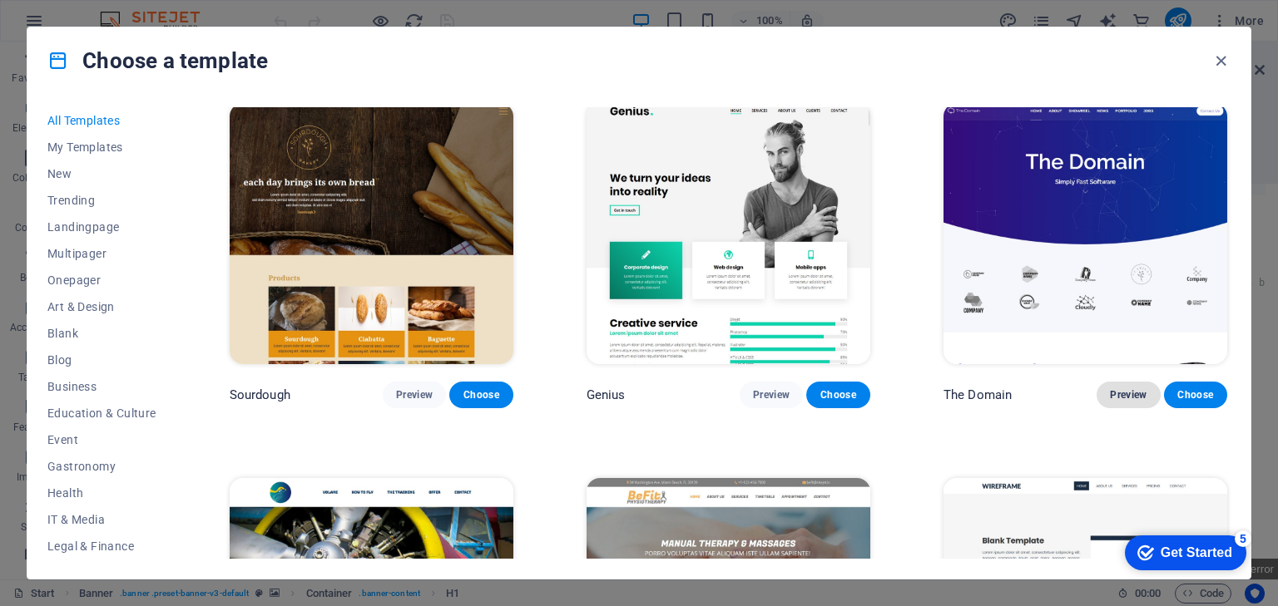
click at [1115, 388] on span "Preview" at bounding box center [1128, 394] width 37 height 13
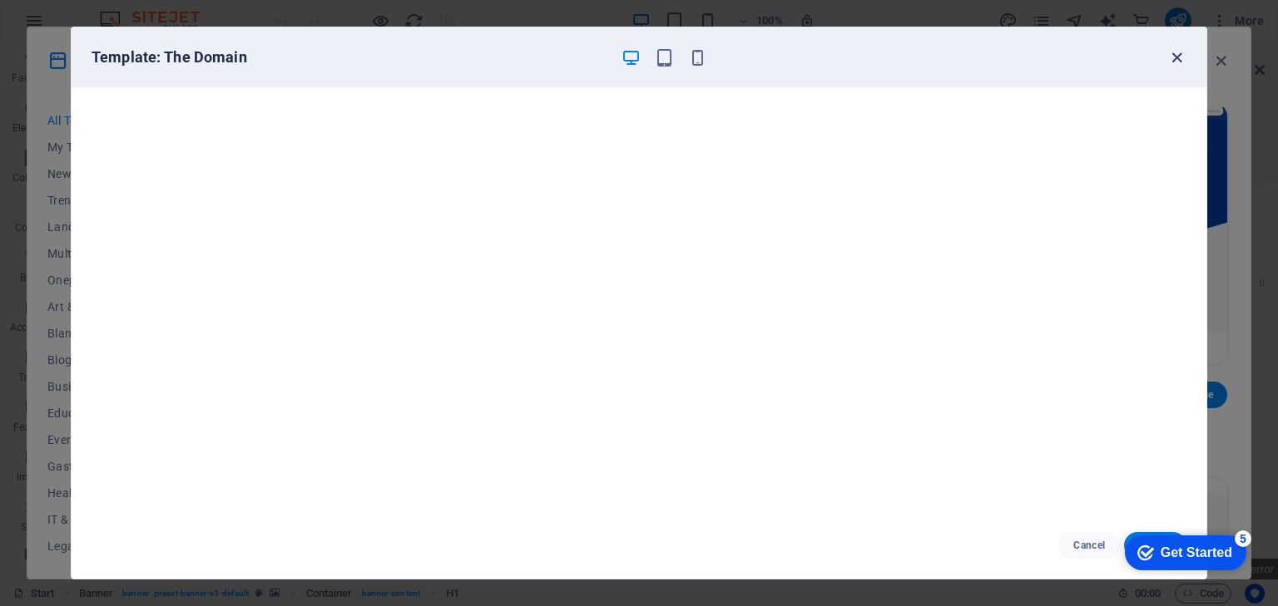
drag, startPoint x: 1176, startPoint y: 57, endPoint x: 1172, endPoint y: 64, distance: 8.6
click at [1176, 57] on icon "button" at bounding box center [1176, 57] width 19 height 19
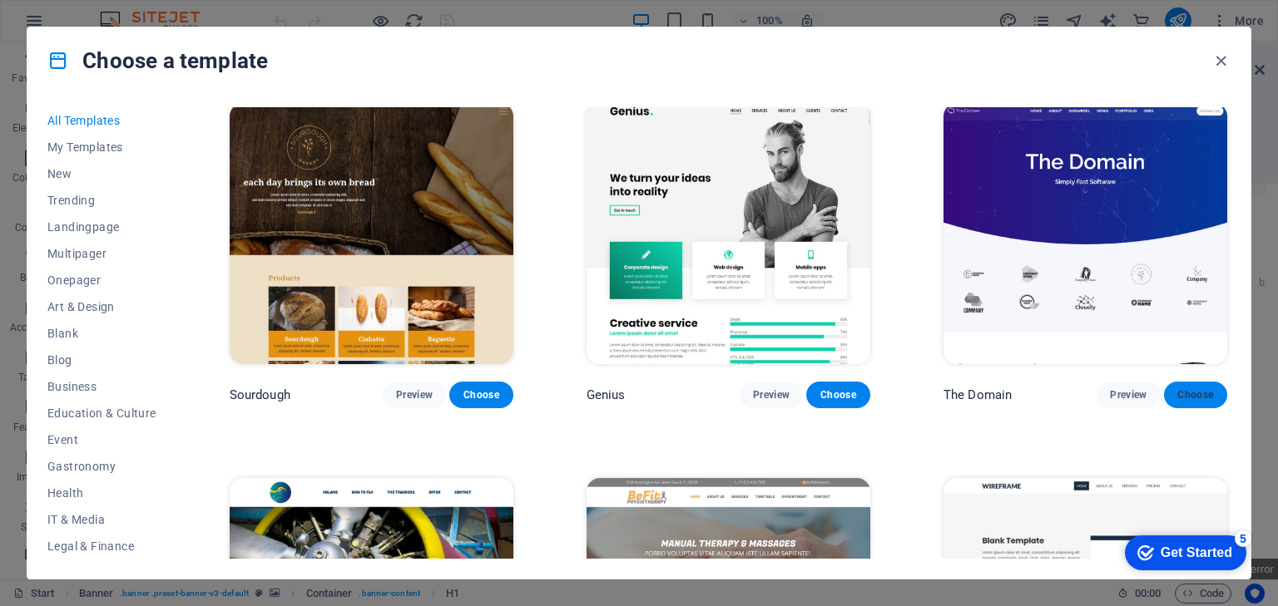
click at [1190, 388] on span "Choose" at bounding box center [1195, 394] width 37 height 13
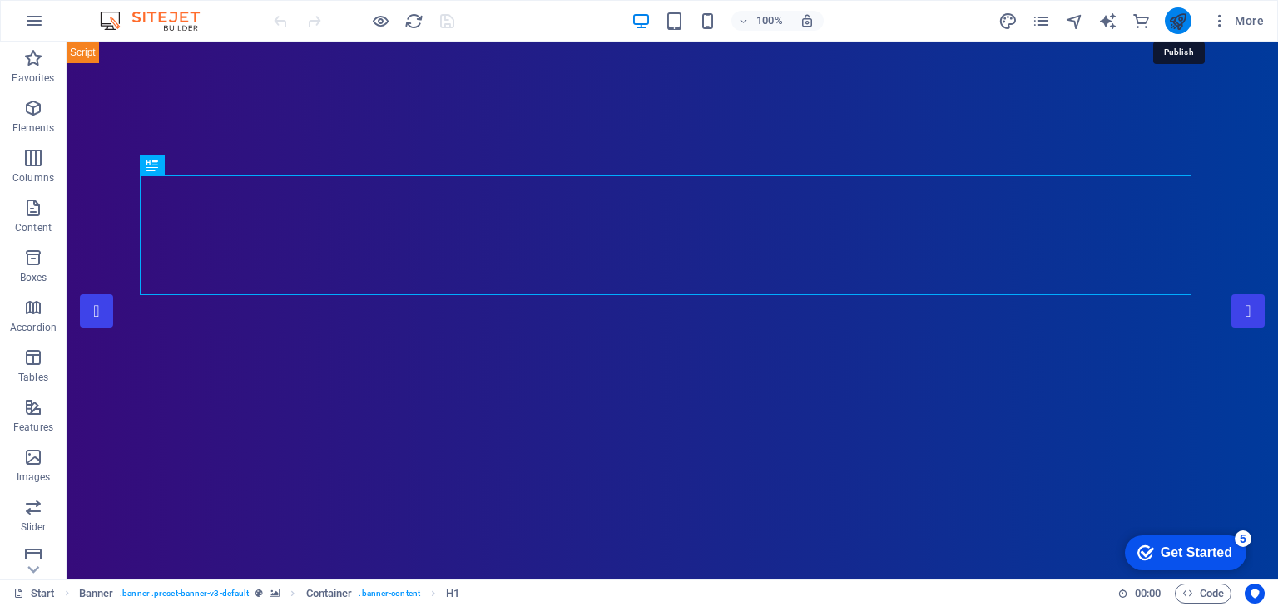
click at [1183, 19] on icon "publish" at bounding box center [1177, 21] width 19 height 19
